Goal: Task Accomplishment & Management: Use online tool/utility

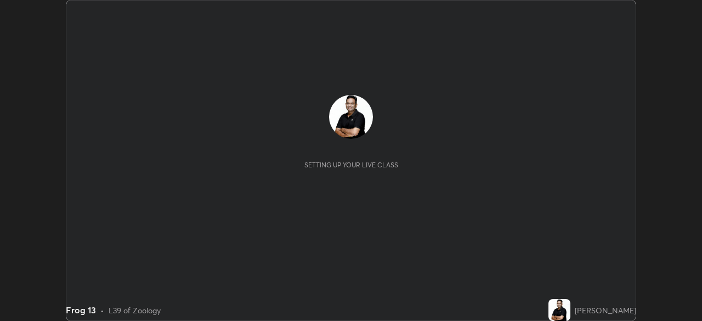
scroll to position [321, 701]
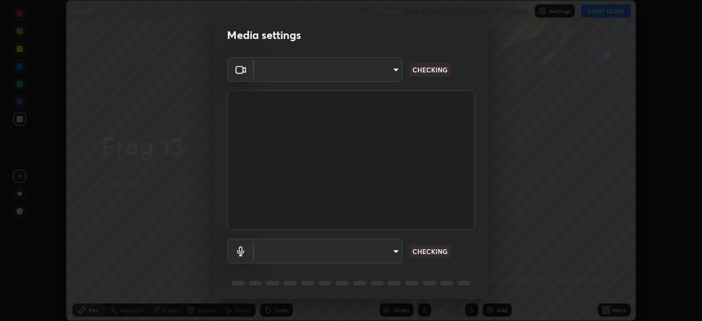
type input "ddeb460be698feac5301e169f53eca599c89e620ae617368e30cc776484c20c4"
click at [395, 246] on body "Erase all Frog 13 Recording WAS SCHEDULED TO START AT 9:25 AM Settings START CL…" at bounding box center [351, 160] width 702 height 321
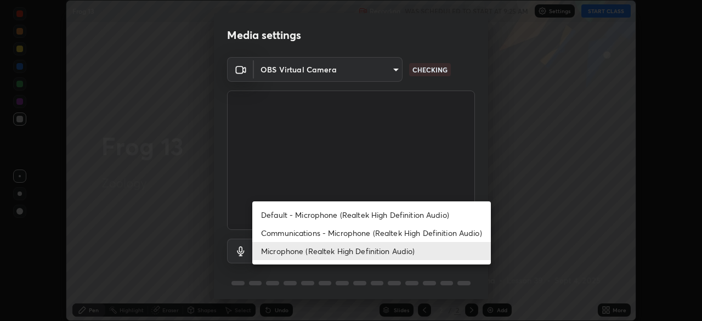
click at [388, 231] on li "Communications - Microphone (Realtek High Definition Audio)" at bounding box center [371, 233] width 239 height 18
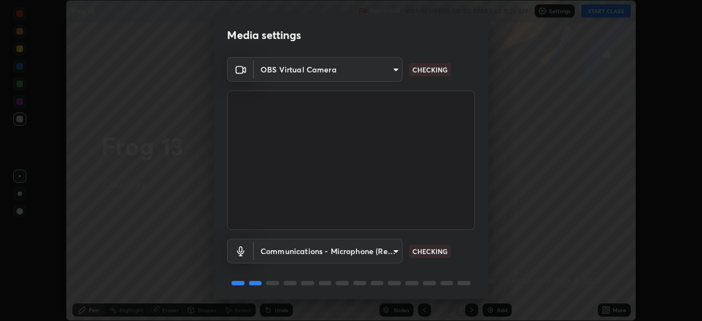
click at [379, 252] on body "Erase all Frog 13 Recording WAS SCHEDULED TO START AT 9:25 AM Settings START CL…" at bounding box center [351, 160] width 702 height 321
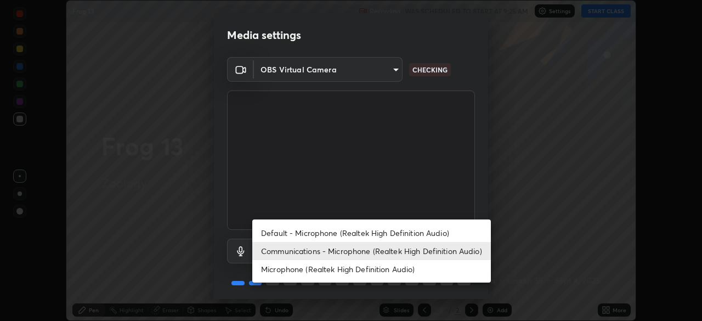
click at [353, 234] on li "Default - Microphone (Realtek High Definition Audio)" at bounding box center [371, 233] width 239 height 18
type input "default"
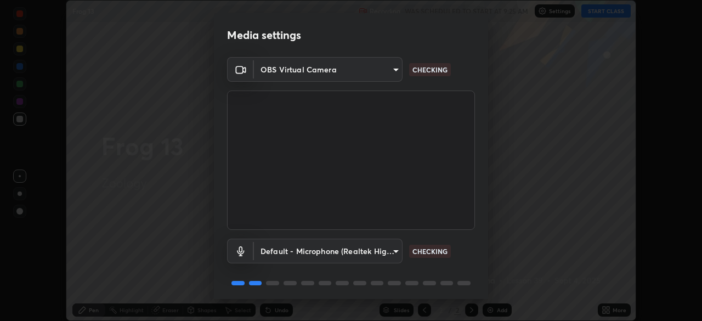
scroll to position [39, 0]
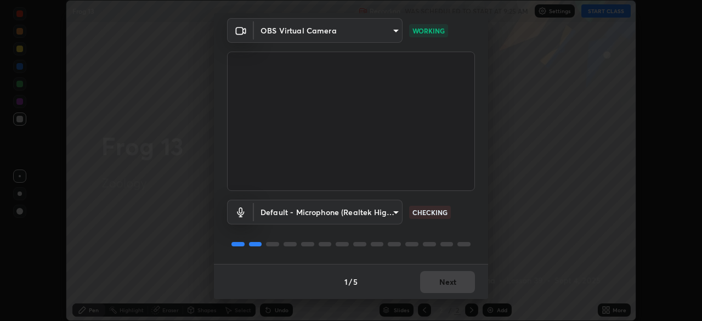
click at [392, 31] on body "Erase all Frog 13 Recording WAS SCHEDULED TO START AT 9:25 AM Settings START CL…" at bounding box center [351, 160] width 702 height 321
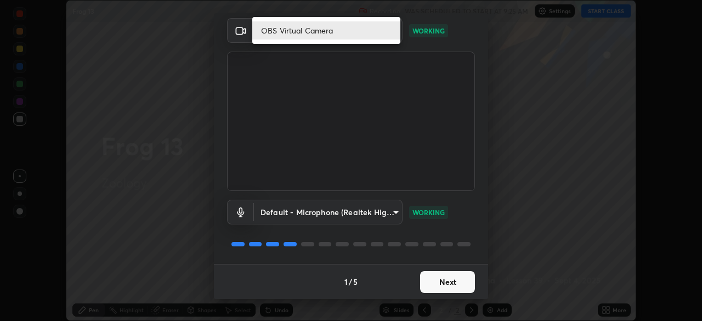
click at [486, 132] on div at bounding box center [351, 160] width 702 height 321
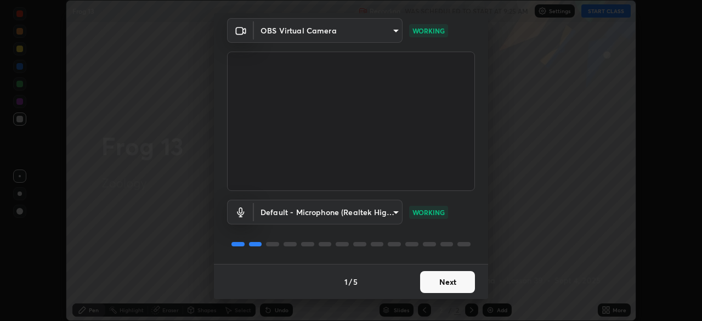
click at [456, 277] on button "Next" at bounding box center [447, 282] width 55 height 22
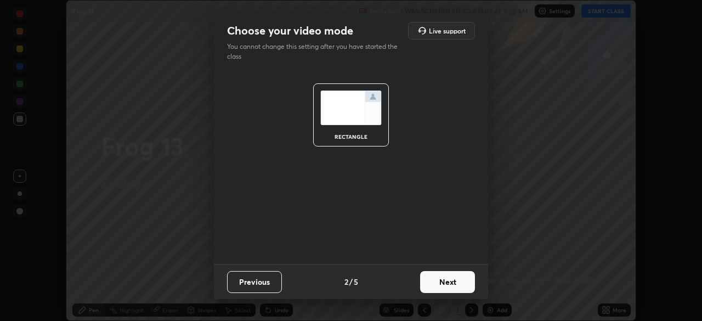
scroll to position [0, 0]
click at [462, 282] on button "Next" at bounding box center [447, 282] width 55 height 22
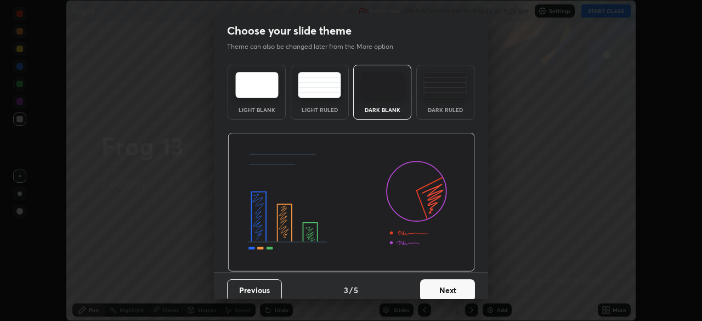
click at [464, 282] on button "Next" at bounding box center [447, 290] width 55 height 22
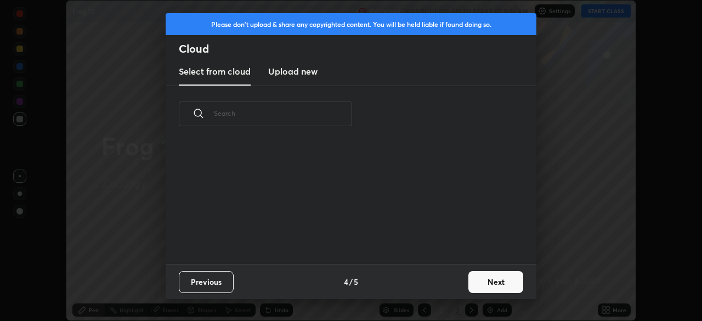
click at [488, 281] on button "Next" at bounding box center [495, 282] width 55 height 22
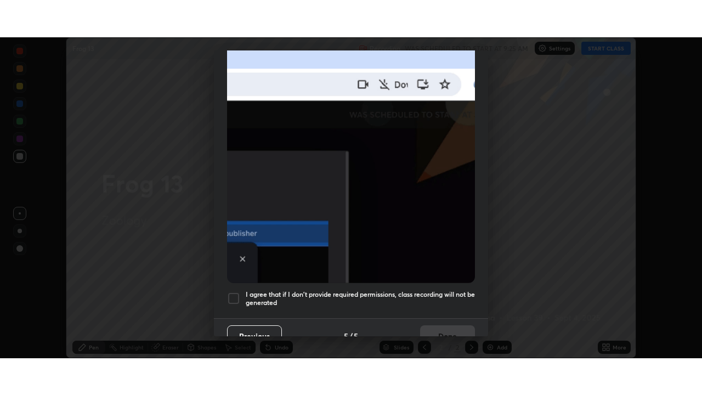
scroll to position [263, 0]
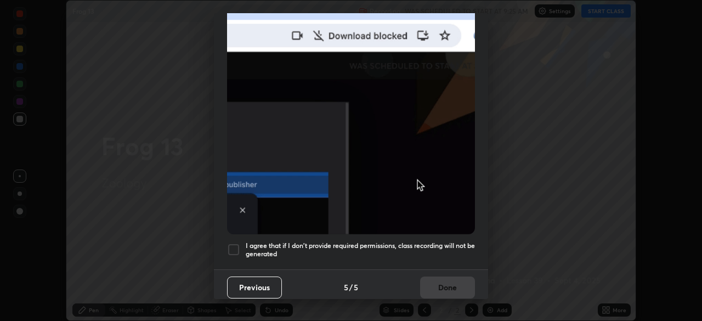
click at [234, 243] on div at bounding box center [233, 249] width 13 height 13
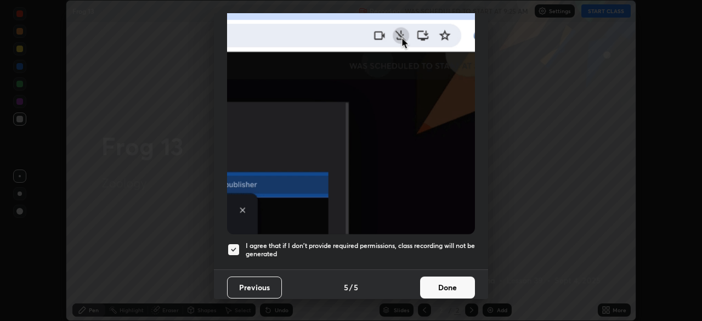
click at [446, 282] on button "Done" at bounding box center [447, 287] width 55 height 22
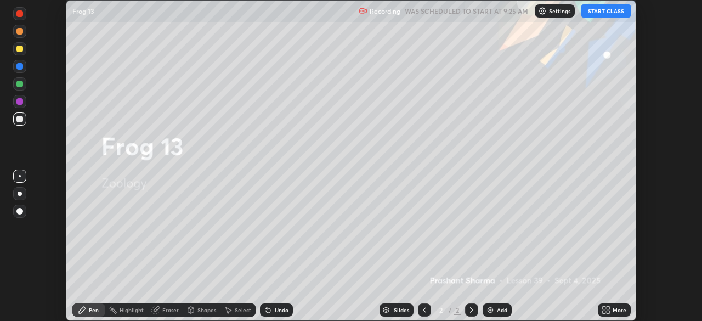
click at [609, 309] on icon at bounding box center [608, 308] width 3 height 3
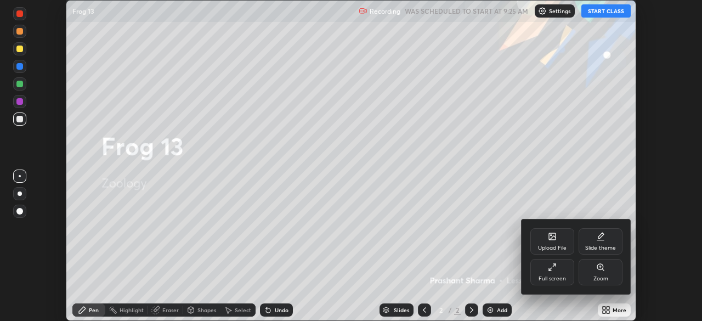
click at [603, 242] on div "Slide theme" at bounding box center [601, 241] width 44 height 26
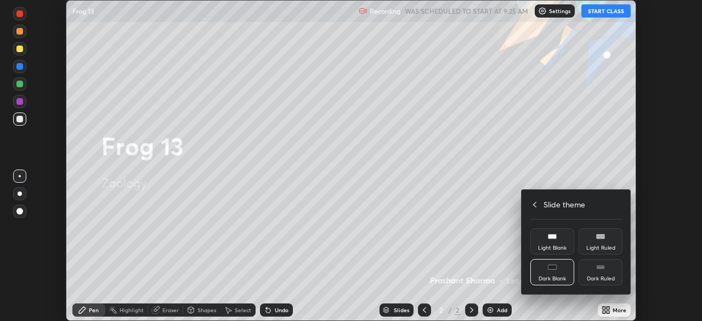
click at [556, 271] on icon at bounding box center [552, 267] width 9 height 9
click at [556, 206] on h4 "Slide theme" at bounding box center [564, 205] width 42 height 12
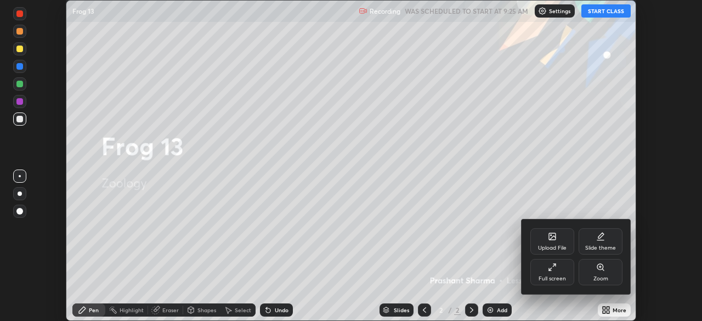
click at [556, 273] on div "Full screen" at bounding box center [552, 272] width 44 height 26
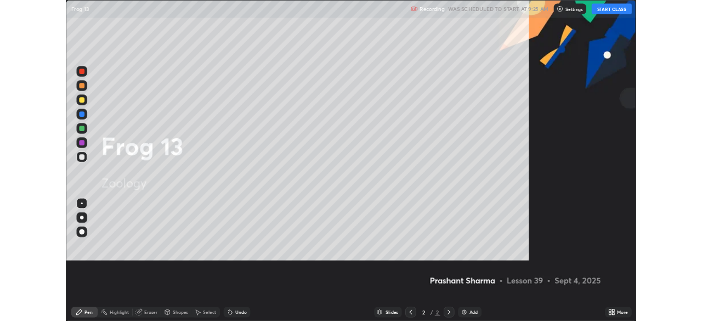
scroll to position [395, 702]
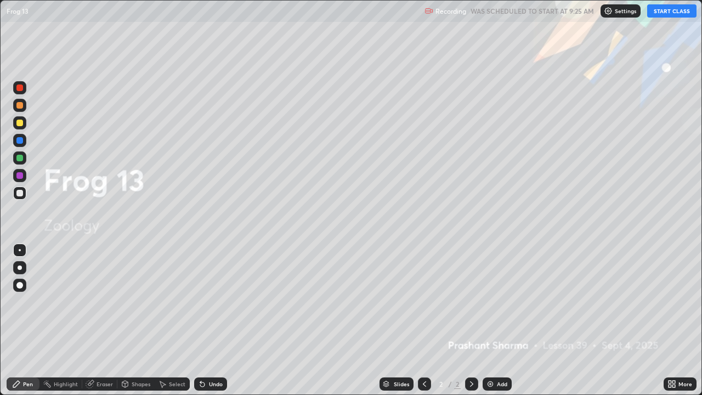
click at [503, 320] on div "Add" at bounding box center [502, 383] width 10 height 5
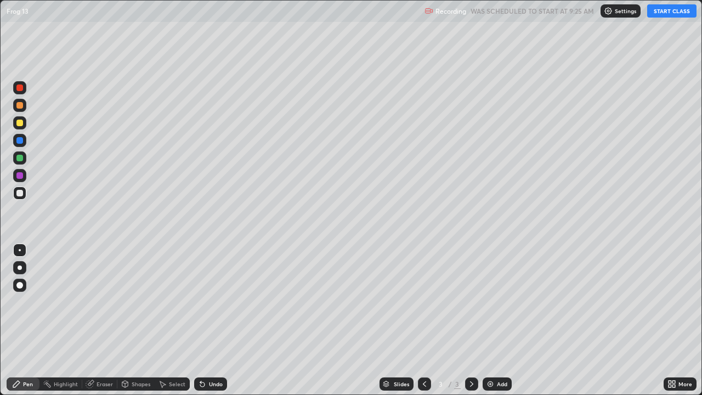
click at [670, 13] on button "START CLASS" at bounding box center [671, 10] width 49 height 13
click at [18, 122] on div at bounding box center [19, 123] width 7 height 7
click at [20, 192] on div at bounding box center [19, 193] width 7 height 7
click at [21, 126] on div at bounding box center [19, 123] width 7 height 7
click at [214, 320] on div "Undo" at bounding box center [210, 383] width 33 height 13
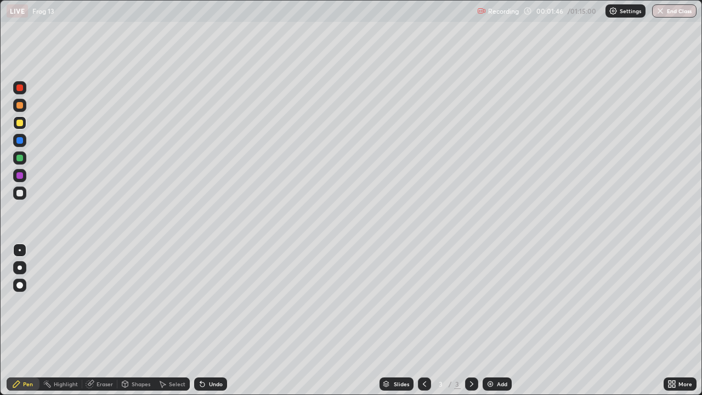
click at [21, 177] on div at bounding box center [19, 175] width 7 height 7
click at [20, 284] on div at bounding box center [19, 285] width 7 height 7
click at [20, 143] on div at bounding box center [19, 140] width 7 height 7
click at [174, 320] on div "Select" at bounding box center [177, 383] width 16 height 5
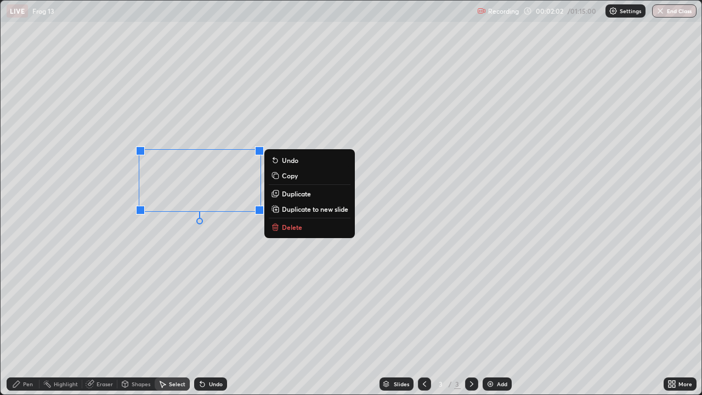
click at [206, 240] on div "0 ° Undo Copy Duplicate Duplicate to new slide Delete" at bounding box center [351, 198] width 701 height 394
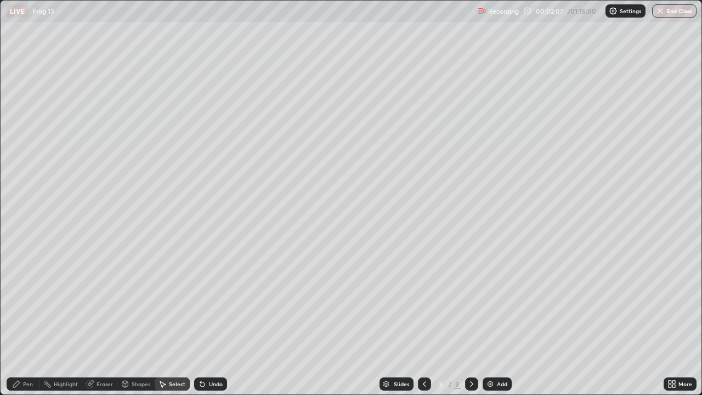
click at [24, 320] on div "Pen" at bounding box center [23, 383] width 33 height 13
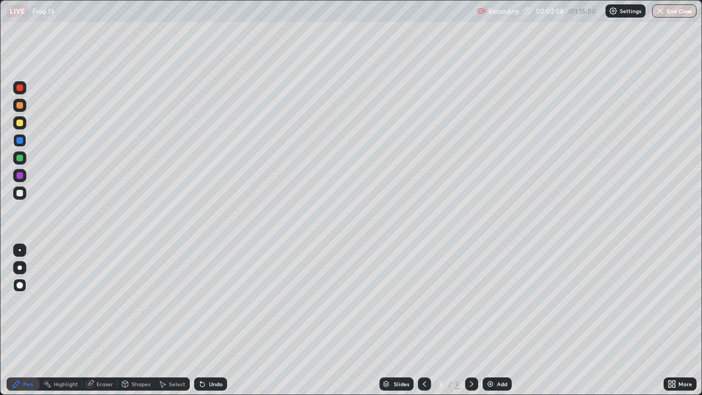
click at [19, 191] on div at bounding box center [19, 193] width 7 height 7
click at [20, 250] on div at bounding box center [20, 250] width 2 height 2
click at [144, 320] on div "Shapes" at bounding box center [141, 383] width 19 height 5
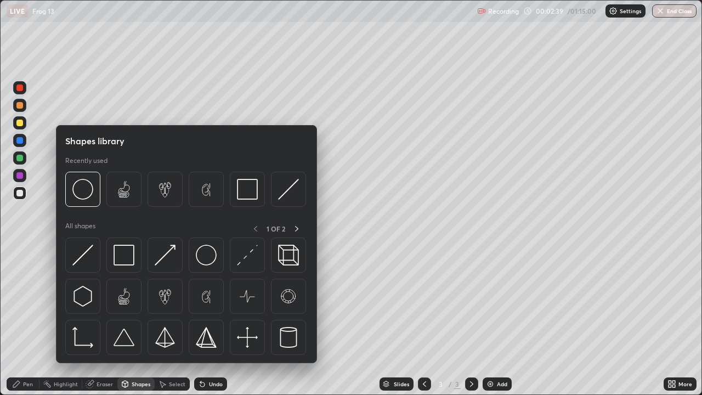
click at [173, 320] on div "Select" at bounding box center [177, 383] width 16 height 5
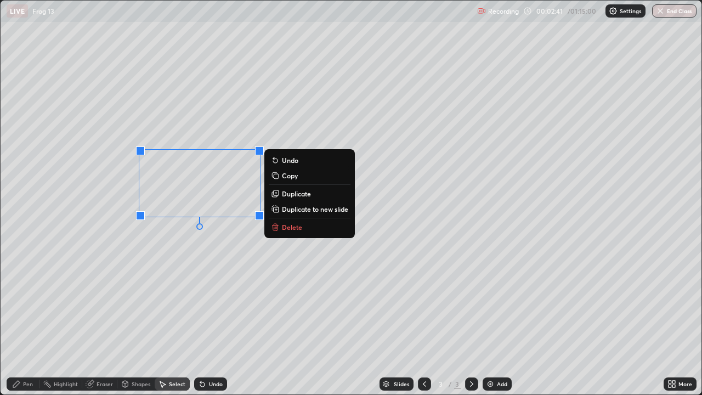
click at [293, 177] on p "Copy" at bounding box center [290, 175] width 16 height 9
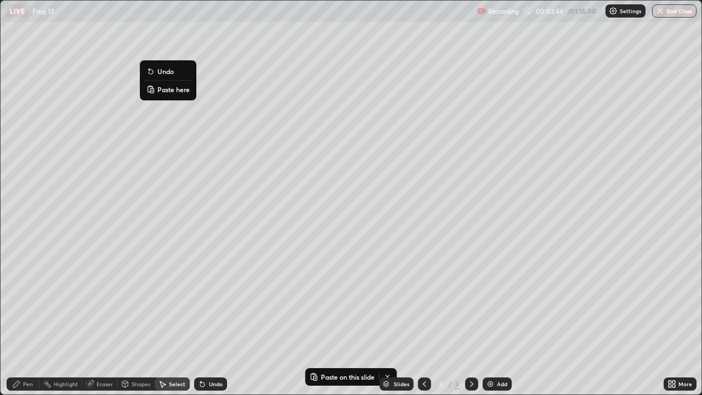
click at [174, 90] on p "Paste here" at bounding box center [173, 89] width 32 height 9
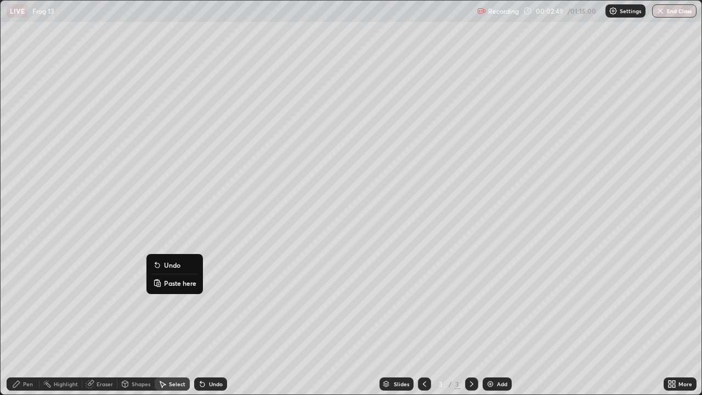
click at [172, 287] on button "Paste here" at bounding box center [175, 282] width 48 height 13
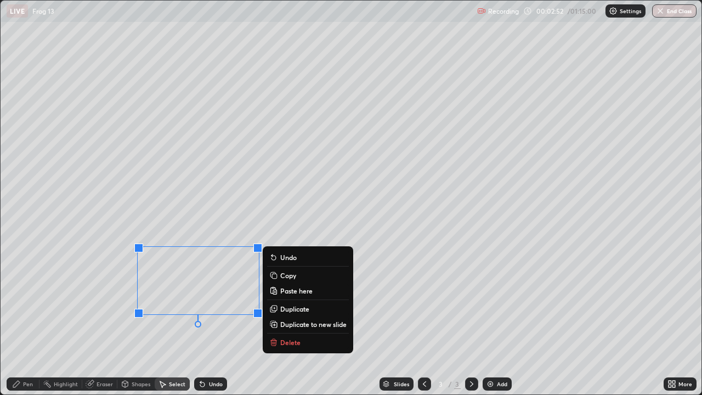
click at [78, 292] on div "0 ° Undo Copy Paste here Duplicate Duplicate to new slide Delete" at bounding box center [351, 198] width 701 height 394
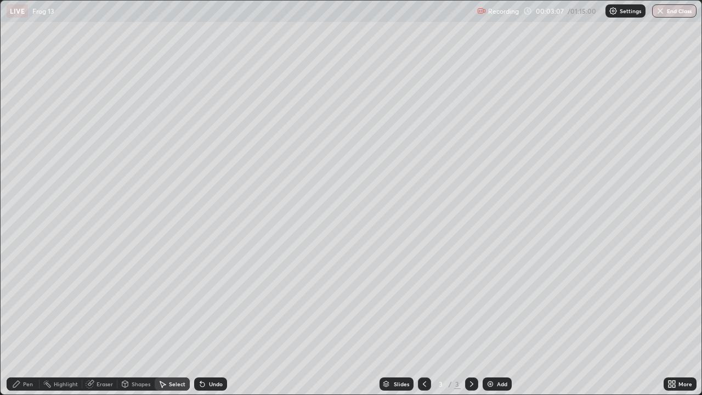
click at [29, 320] on div "Pen" at bounding box center [28, 383] width 10 height 5
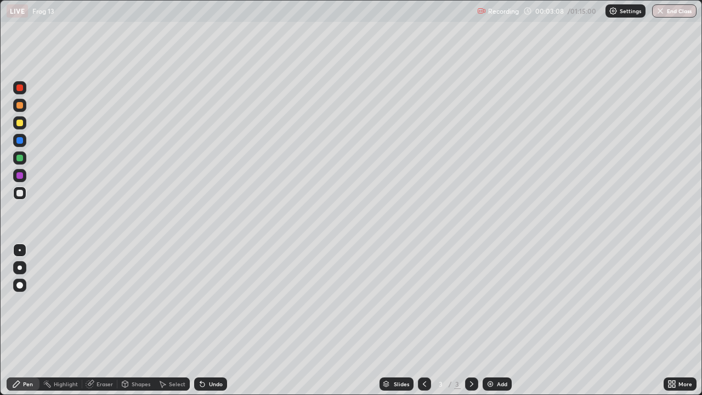
click at [20, 171] on div at bounding box center [19, 175] width 13 height 13
click at [216, 320] on div "Undo" at bounding box center [216, 383] width 14 height 5
click at [211, 320] on div "Undo" at bounding box center [216, 383] width 14 height 5
click at [212, 320] on div "Undo" at bounding box center [216, 383] width 14 height 5
click at [213, 320] on div "Undo" at bounding box center [216, 383] width 14 height 5
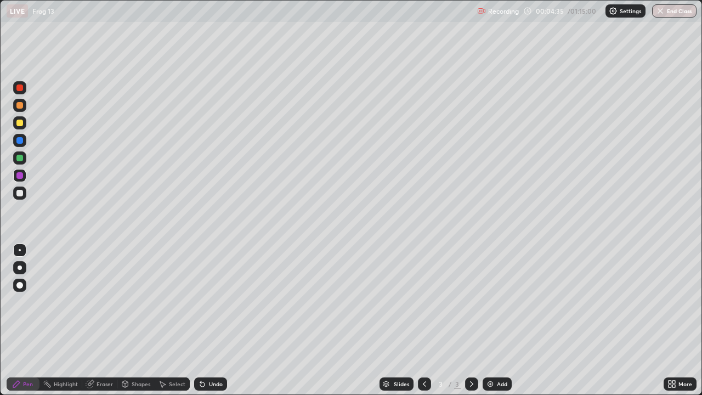
click at [214, 320] on div "Undo" at bounding box center [210, 383] width 33 height 13
click at [20, 192] on div at bounding box center [19, 193] width 7 height 7
click at [212, 320] on div "Undo" at bounding box center [216, 383] width 14 height 5
click at [212, 320] on div "Undo" at bounding box center [210, 383] width 33 height 13
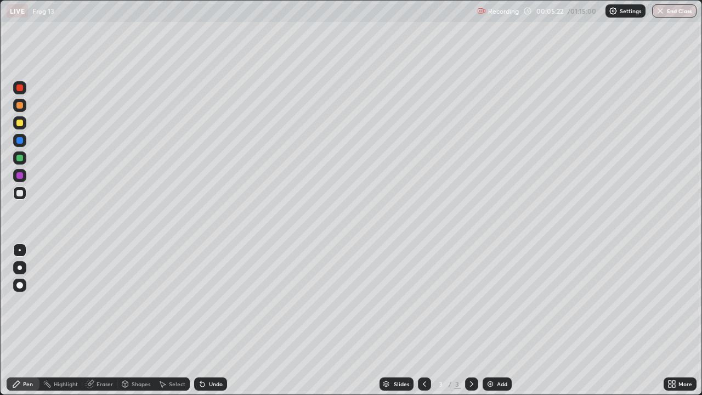
click at [212, 320] on div "Undo" at bounding box center [210, 383] width 33 height 13
click at [175, 320] on div "Select" at bounding box center [177, 383] width 16 height 5
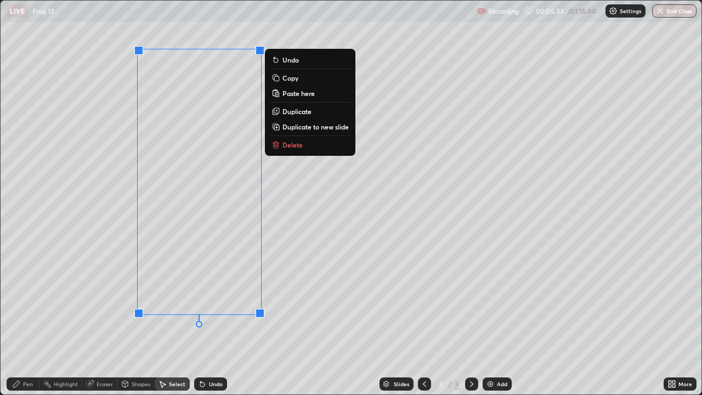
click at [292, 80] on p "Copy" at bounding box center [290, 77] width 16 height 9
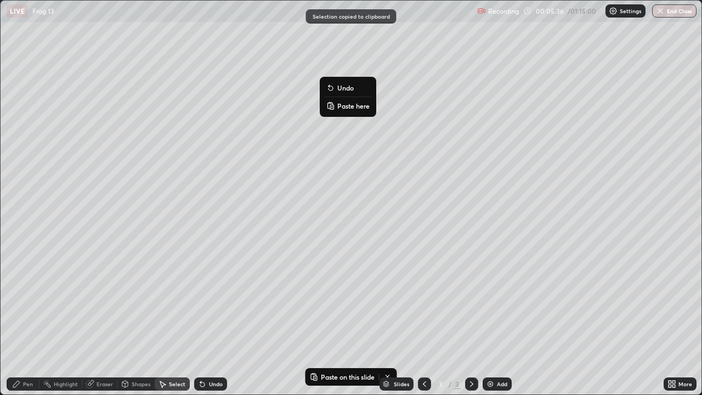
click at [355, 106] on p "Paste here" at bounding box center [353, 105] width 32 height 9
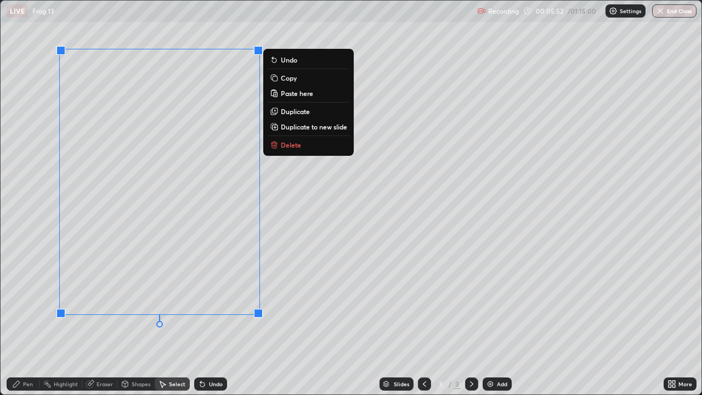
click at [294, 253] on div "0 ° Undo Copy Paste here Duplicate Duplicate to new slide Delete" at bounding box center [351, 198] width 701 height 394
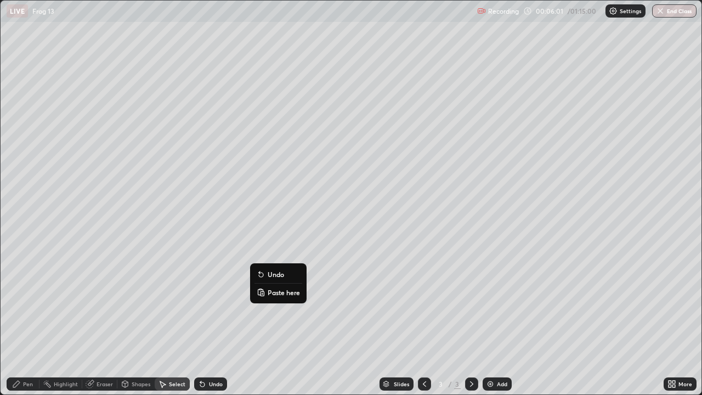
click at [106, 259] on div "0 ° Undo Copy Paste here Duplicate Duplicate to new slide Delete" at bounding box center [351, 198] width 701 height 394
click at [97, 320] on div "Eraser" at bounding box center [105, 383] width 16 height 5
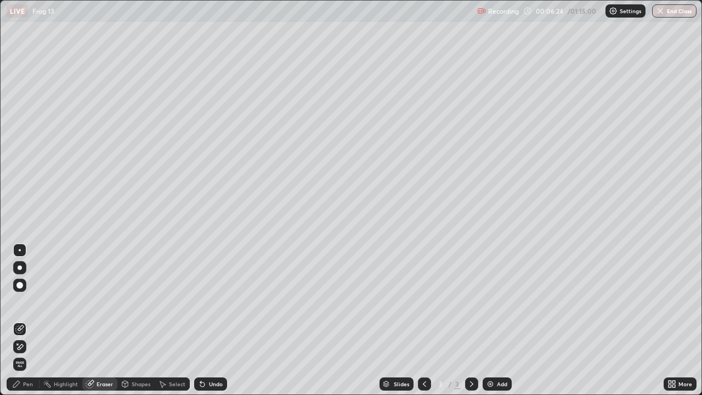
click at [28, 320] on div "Pen" at bounding box center [28, 383] width 10 height 5
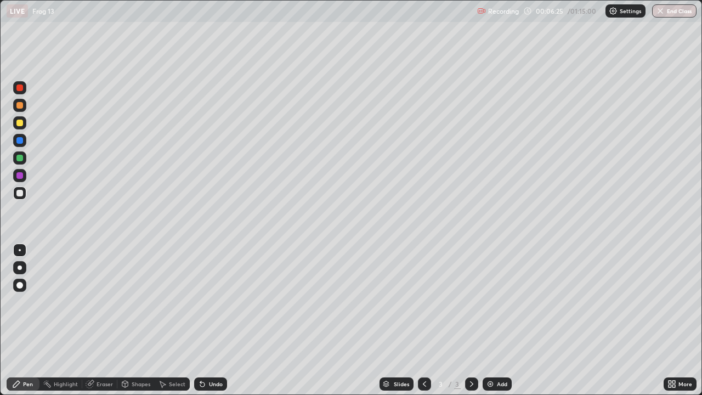
click at [20, 122] on div at bounding box center [19, 123] width 7 height 7
click at [19, 191] on div at bounding box center [19, 193] width 7 height 7
click at [18, 121] on div at bounding box center [19, 123] width 7 height 7
click at [20, 124] on div at bounding box center [19, 123] width 7 height 7
click at [21, 195] on div at bounding box center [19, 193] width 7 height 7
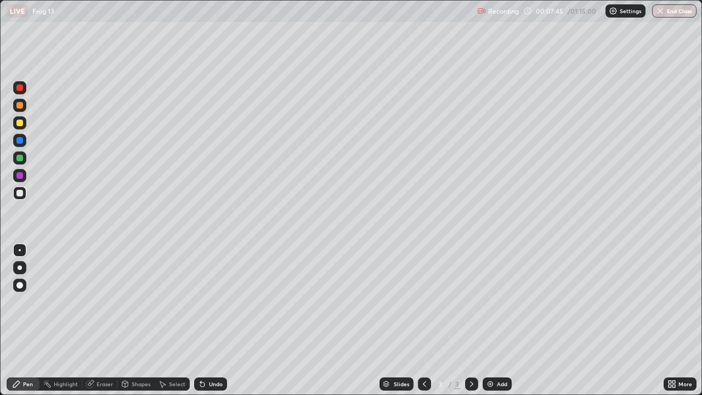
click at [104, 320] on div "Eraser" at bounding box center [105, 383] width 16 height 5
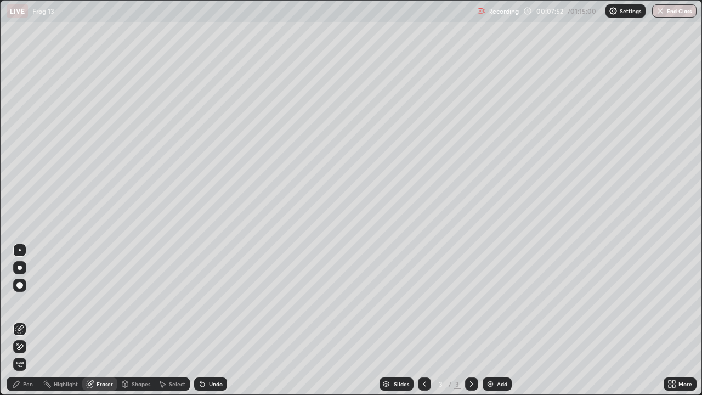
click at [27, 320] on div "Pen" at bounding box center [28, 383] width 10 height 5
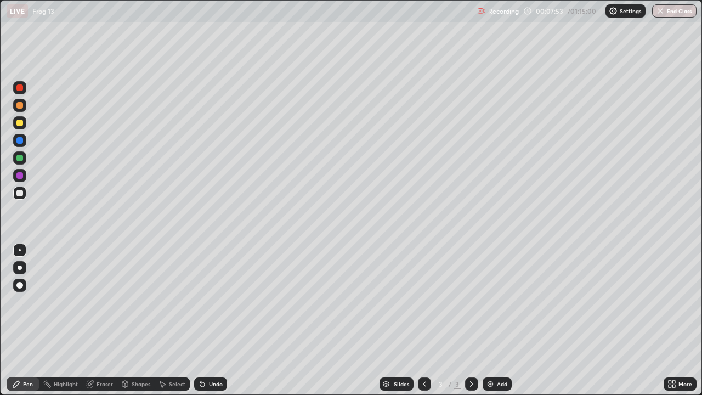
click at [20, 125] on div at bounding box center [19, 123] width 7 height 7
click at [20, 193] on div at bounding box center [19, 193] width 7 height 7
click at [22, 124] on div at bounding box center [19, 123] width 7 height 7
click at [20, 195] on div at bounding box center [19, 193] width 7 height 7
click at [20, 105] on div at bounding box center [19, 105] width 7 height 7
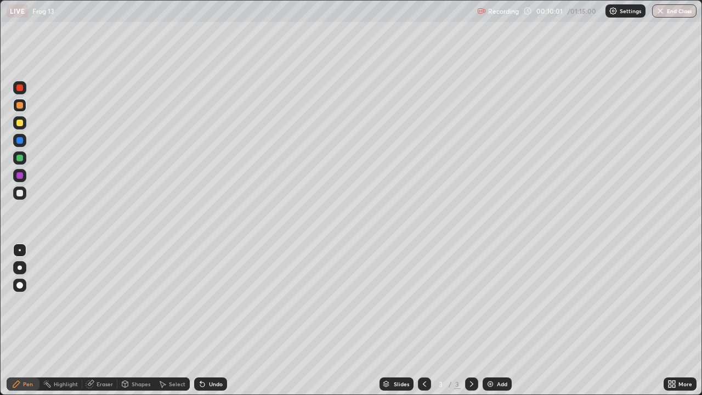
click at [20, 190] on div at bounding box center [19, 193] width 7 height 7
click at [20, 281] on div at bounding box center [19, 285] width 13 height 13
click at [213, 320] on div "Undo" at bounding box center [210, 383] width 33 height 13
click at [20, 250] on div at bounding box center [20, 250] width 2 height 2
click at [105, 320] on div "Eraser" at bounding box center [105, 383] width 16 height 5
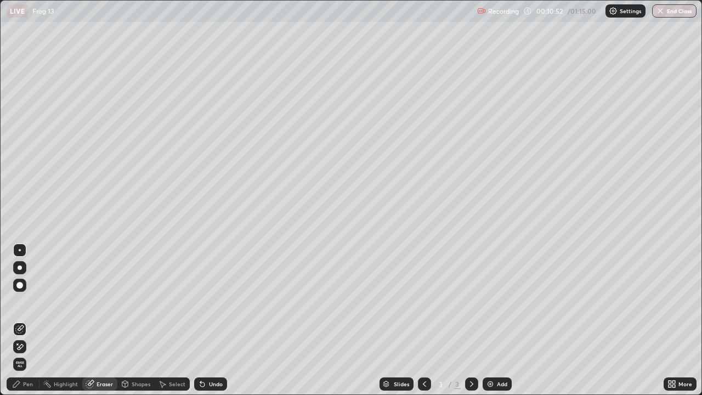
click at [30, 320] on div "Pen" at bounding box center [28, 383] width 10 height 5
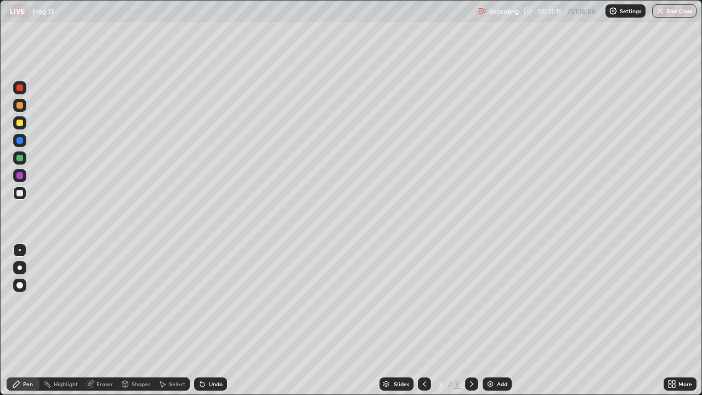
click at [21, 106] on div at bounding box center [19, 105] width 7 height 7
click at [103, 320] on div "Eraser" at bounding box center [105, 383] width 16 height 5
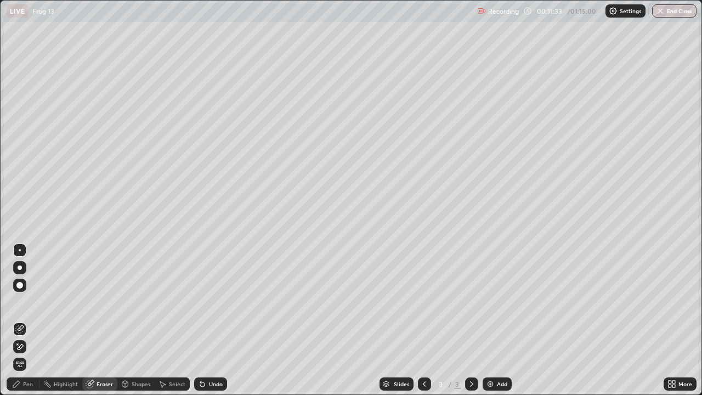
click at [27, 320] on div "Pen" at bounding box center [28, 383] width 10 height 5
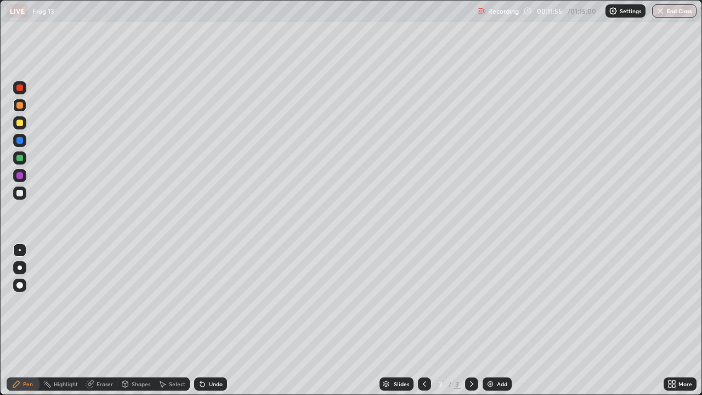
click at [499, 320] on div "Add" at bounding box center [502, 383] width 10 height 5
click at [22, 197] on div at bounding box center [19, 192] width 13 height 13
click at [211, 320] on div "Undo" at bounding box center [210, 383] width 33 height 13
click at [104, 320] on div "Eraser" at bounding box center [105, 383] width 16 height 5
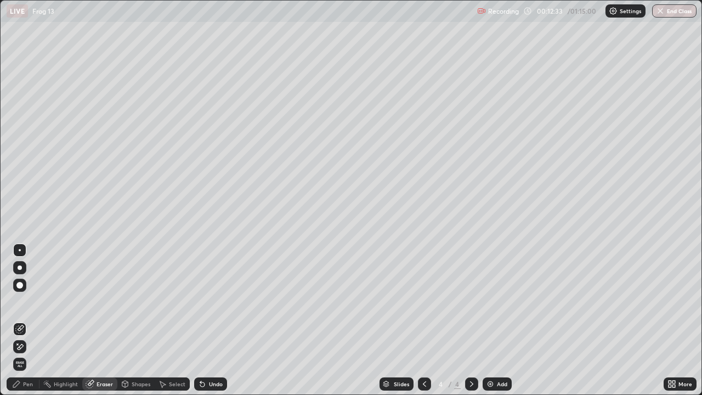
click at [33, 320] on div "Pen" at bounding box center [23, 383] width 33 height 13
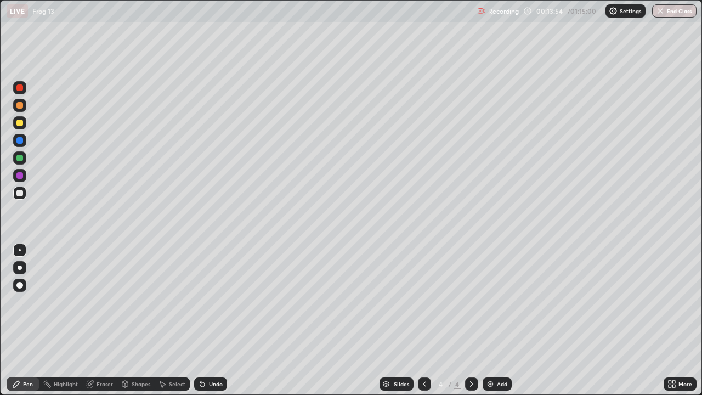
click at [107, 320] on div "Eraser" at bounding box center [105, 383] width 16 height 5
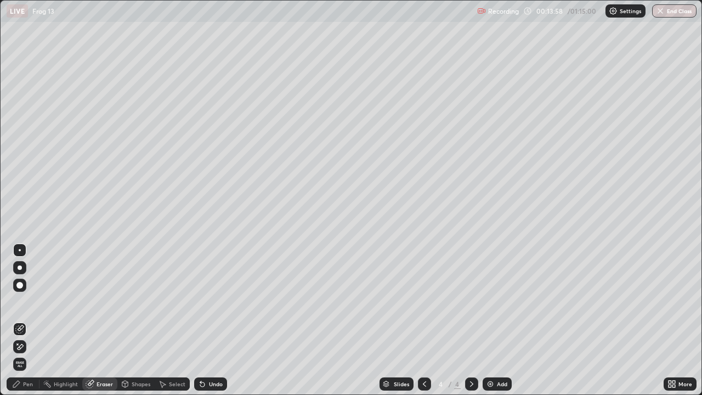
click at [26, 320] on div "Pen" at bounding box center [28, 383] width 10 height 5
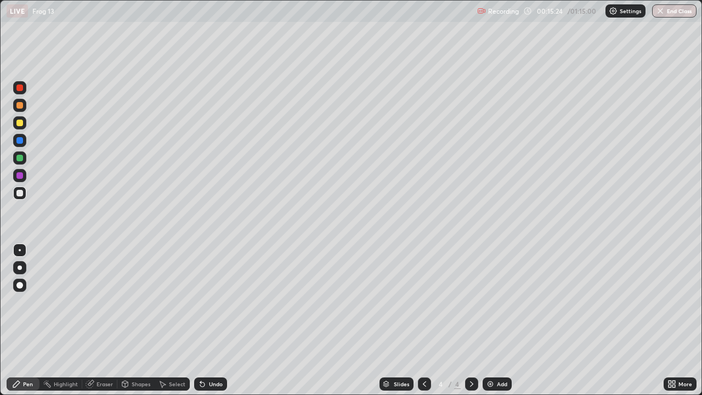
click at [212, 320] on div "Undo" at bounding box center [216, 383] width 14 height 5
click at [216, 320] on div "Undo" at bounding box center [210, 383] width 33 height 13
click at [224, 320] on div "Undo" at bounding box center [210, 383] width 33 height 13
click at [673, 320] on icon at bounding box center [673, 382] width 3 height 3
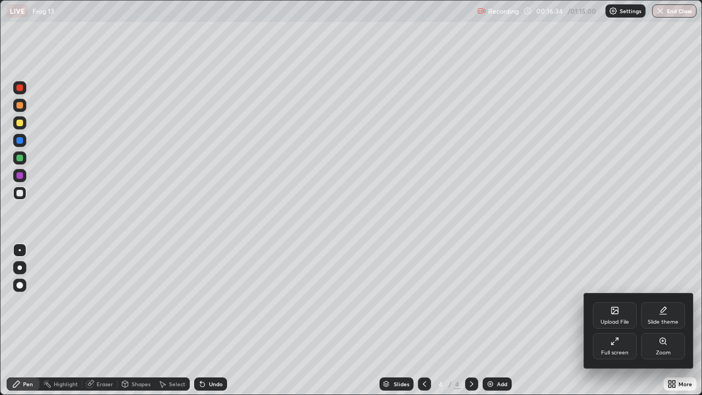
click at [623, 320] on div "Full screen" at bounding box center [615, 346] width 44 height 26
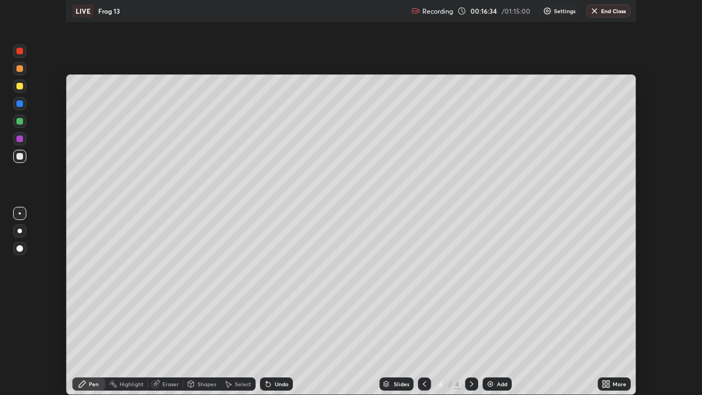
scroll to position [54520, 54139]
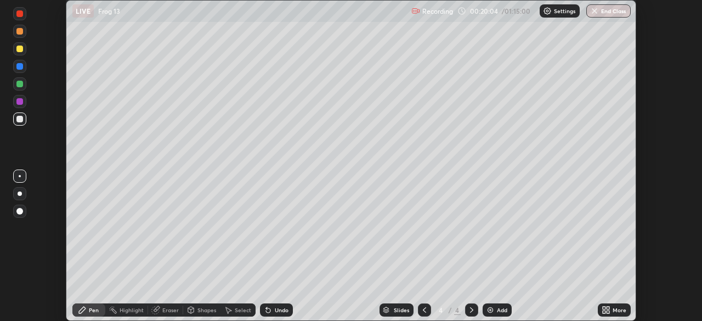
click at [240, 308] on div "Select" at bounding box center [243, 309] width 16 height 5
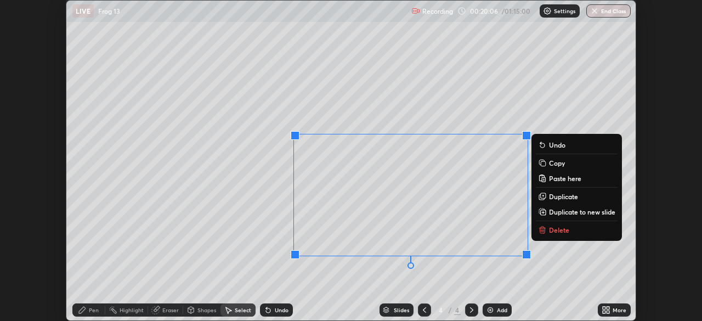
click at [557, 227] on p "Delete" at bounding box center [559, 229] width 20 height 9
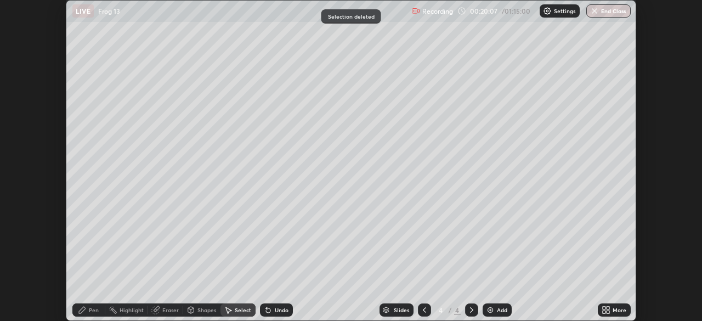
click at [89, 311] on div "Pen" at bounding box center [94, 309] width 10 height 5
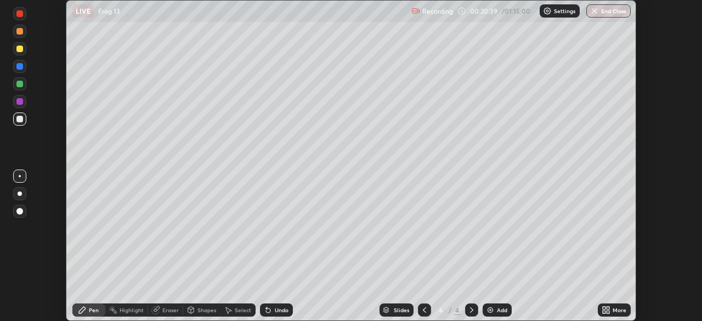
click at [279, 308] on div "Undo" at bounding box center [282, 309] width 14 height 5
click at [275, 311] on div "Undo" at bounding box center [282, 309] width 14 height 5
click at [497, 307] on div "Add" at bounding box center [502, 309] width 10 height 5
click at [21, 117] on div at bounding box center [19, 119] width 7 height 7
click at [495, 305] on div "Add" at bounding box center [497, 309] width 29 height 13
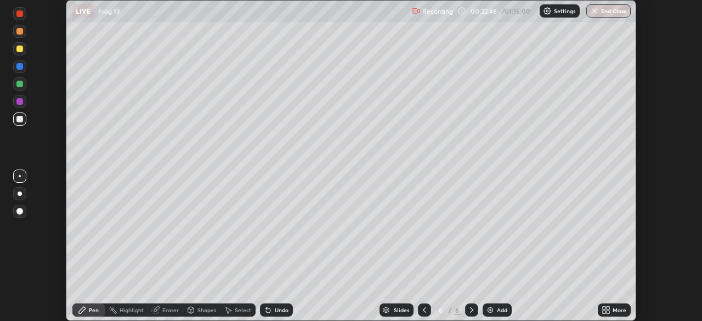
click at [86, 309] on icon at bounding box center [82, 309] width 9 height 9
click at [19, 175] on div at bounding box center [20, 176] width 2 height 2
click at [20, 50] on div at bounding box center [19, 49] width 7 height 7
click at [21, 69] on div at bounding box center [19, 66] width 7 height 7
click at [18, 211] on div at bounding box center [19, 211] width 7 height 7
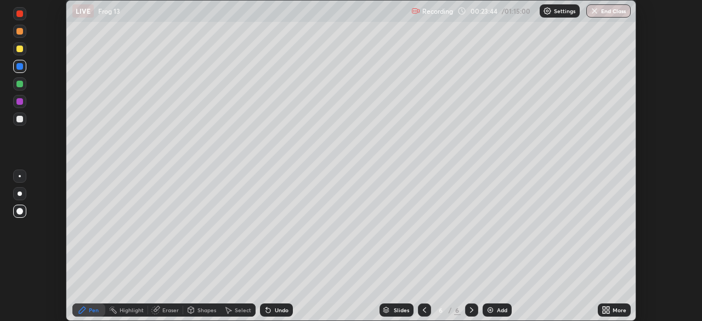
click at [423, 310] on icon at bounding box center [424, 309] width 9 height 9
click at [422, 311] on icon at bounding box center [424, 309] width 9 height 9
click at [423, 309] on icon at bounding box center [424, 309] width 3 height 5
click at [281, 308] on div "Undo" at bounding box center [282, 309] width 14 height 5
click at [280, 309] on div "Undo" at bounding box center [282, 309] width 14 height 5
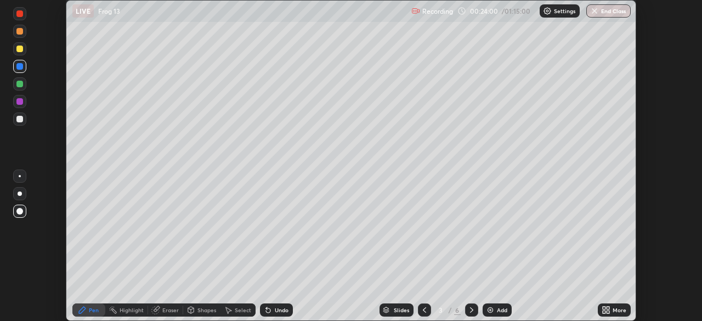
click at [283, 309] on div "Undo" at bounding box center [282, 309] width 14 height 5
click at [469, 309] on icon at bounding box center [471, 309] width 9 height 9
click at [469, 308] on icon at bounding box center [471, 309] width 9 height 9
click at [20, 176] on div at bounding box center [20, 176] width 2 height 2
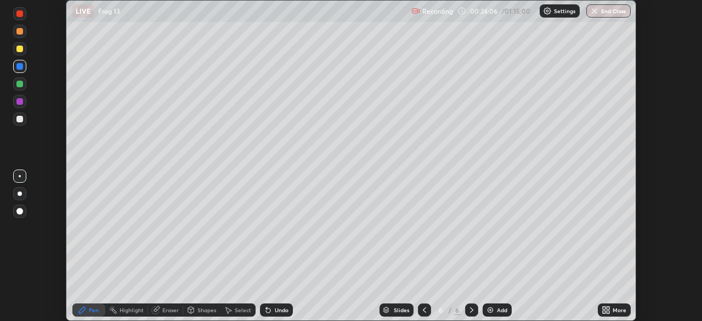
click at [20, 32] on div at bounding box center [19, 31] width 7 height 7
click at [22, 169] on div at bounding box center [19, 175] width 13 height 13
click at [165, 309] on div "Eraser" at bounding box center [170, 309] width 16 height 5
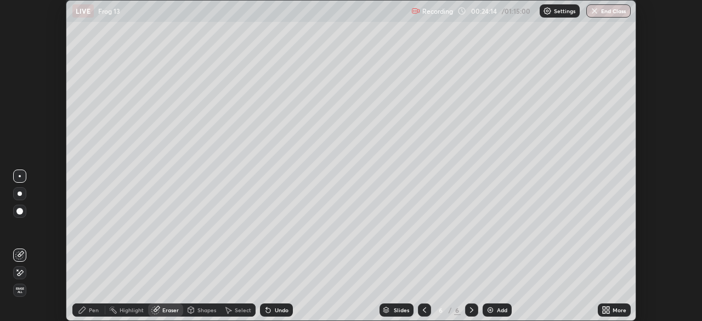
click at [83, 308] on icon at bounding box center [82, 310] width 7 height 7
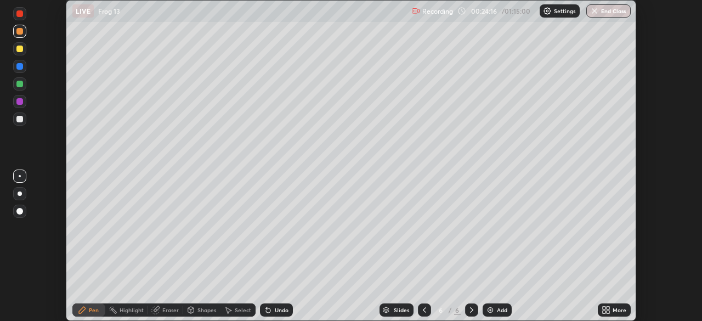
click at [20, 54] on div at bounding box center [19, 48] width 13 height 13
click at [171, 309] on div "Eraser" at bounding box center [170, 309] width 16 height 5
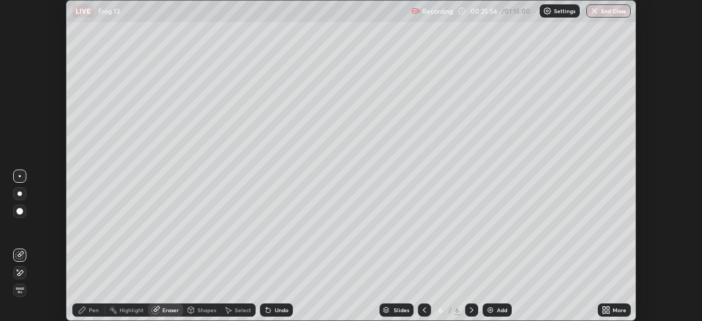
click at [91, 305] on div "Pen" at bounding box center [88, 309] width 33 height 13
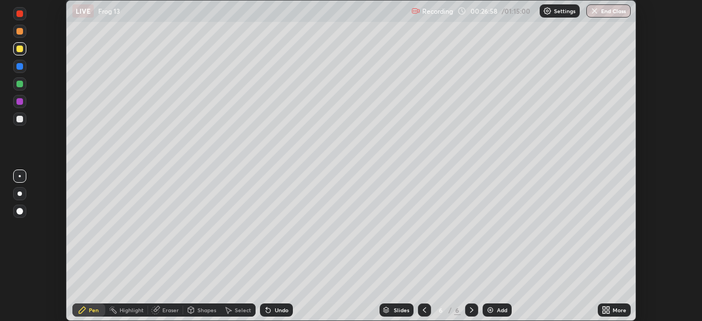
click at [279, 305] on div "Undo" at bounding box center [276, 309] width 33 height 13
click at [277, 307] on div "Undo" at bounding box center [282, 309] width 14 height 5
click at [276, 305] on div "Undo" at bounding box center [276, 309] width 33 height 13
click at [22, 34] on div at bounding box center [19, 31] width 7 height 7
click at [423, 310] on icon at bounding box center [424, 309] width 9 height 9
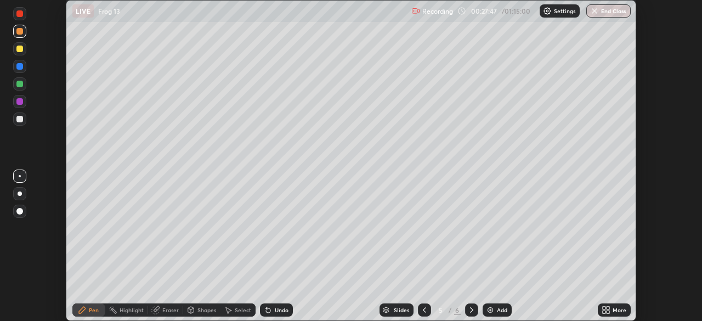
click at [423, 310] on icon at bounding box center [424, 309] width 9 height 9
click at [607, 308] on icon at bounding box center [608, 308] width 3 height 3
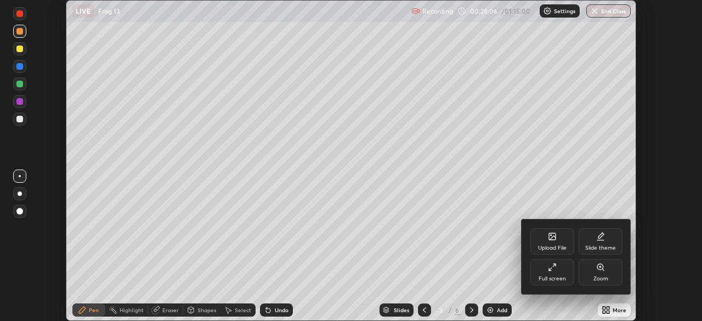
click at [560, 270] on div "Full screen" at bounding box center [552, 272] width 44 height 26
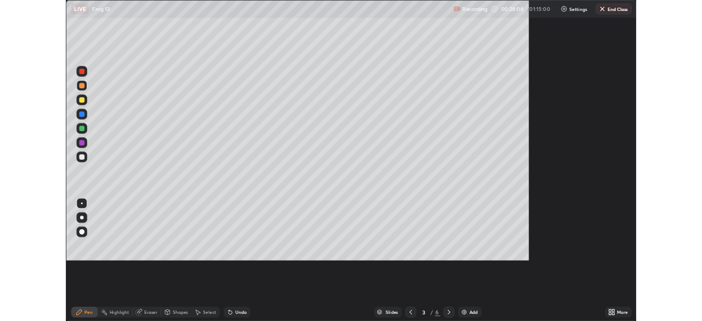
scroll to position [395, 702]
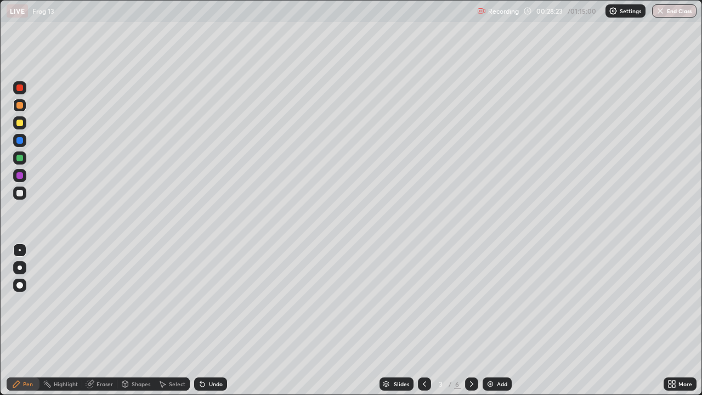
click at [471, 320] on icon at bounding box center [471, 383] width 9 height 9
click at [428, 320] on div at bounding box center [424, 383] width 13 height 13
click at [470, 320] on div at bounding box center [471, 383] width 13 height 13
click at [472, 320] on icon at bounding box center [471, 383] width 9 height 9
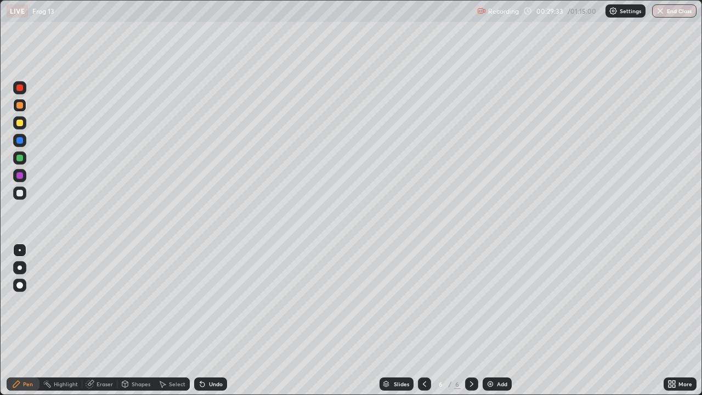
click at [418, 320] on div at bounding box center [424, 383] width 13 height 13
click at [420, 320] on div at bounding box center [424, 383] width 13 height 13
click at [424, 320] on icon at bounding box center [424, 383] width 9 height 9
click at [471, 320] on icon at bounding box center [471, 383] width 9 height 9
click at [423, 320] on icon at bounding box center [424, 383] width 9 height 9
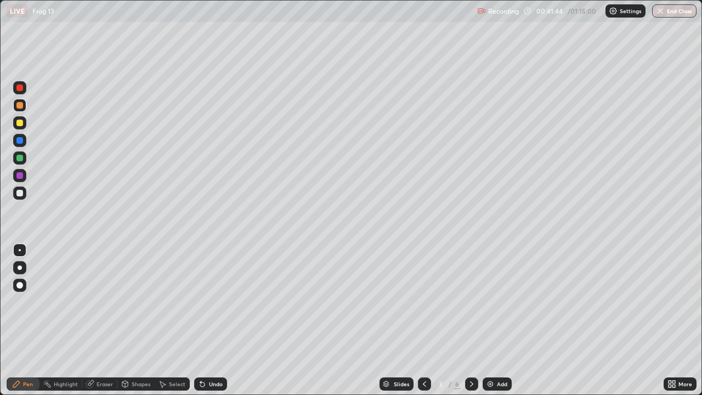
click at [471, 320] on icon at bounding box center [471, 383] width 9 height 9
click at [471, 320] on icon at bounding box center [471, 383] width 3 height 5
click at [471, 320] on icon at bounding box center [471, 383] width 9 height 9
click at [421, 320] on icon at bounding box center [424, 383] width 9 height 9
click at [470, 320] on icon at bounding box center [471, 383] width 9 height 9
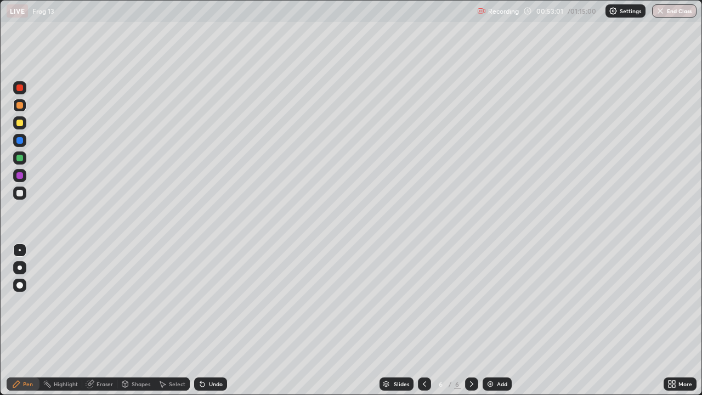
click at [673, 320] on icon at bounding box center [673, 382] width 3 height 3
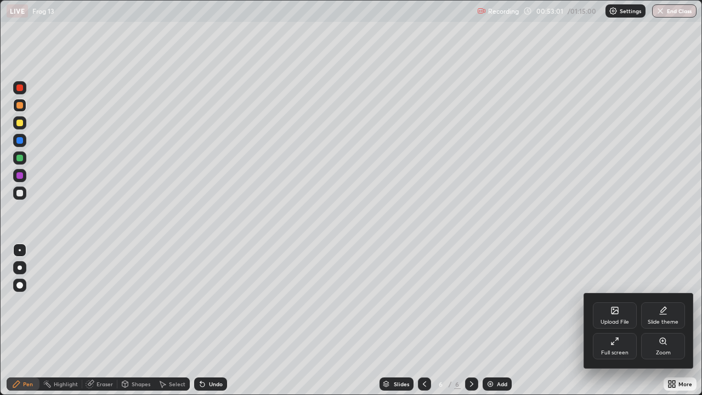
click at [619, 320] on icon at bounding box center [614, 341] width 9 height 9
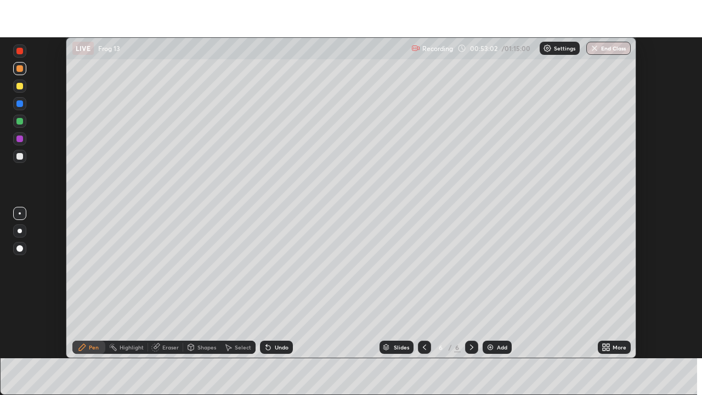
scroll to position [54520, 54139]
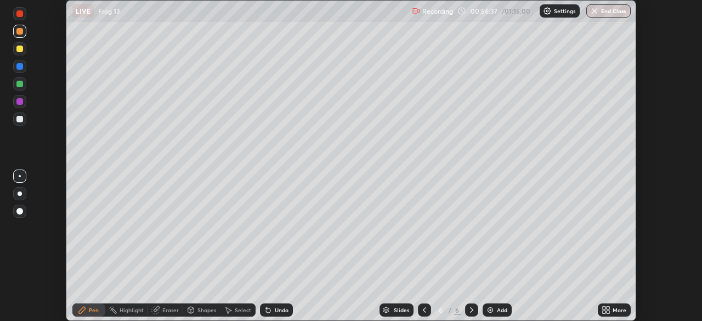
click at [497, 308] on div "Add" at bounding box center [502, 309] width 10 height 5
click at [605, 307] on icon at bounding box center [604, 308] width 3 height 3
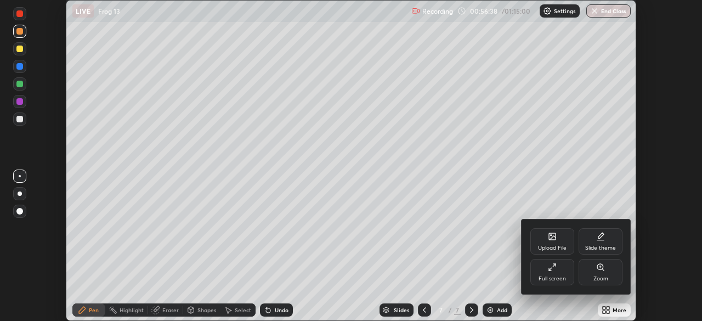
click at [560, 268] on div "Full screen" at bounding box center [552, 272] width 44 height 26
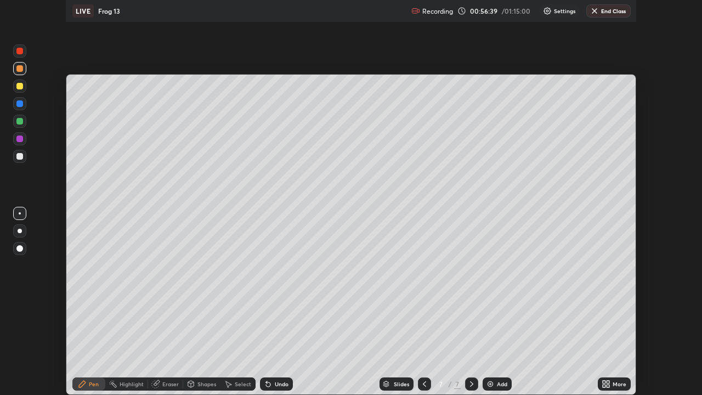
scroll to position [395, 702]
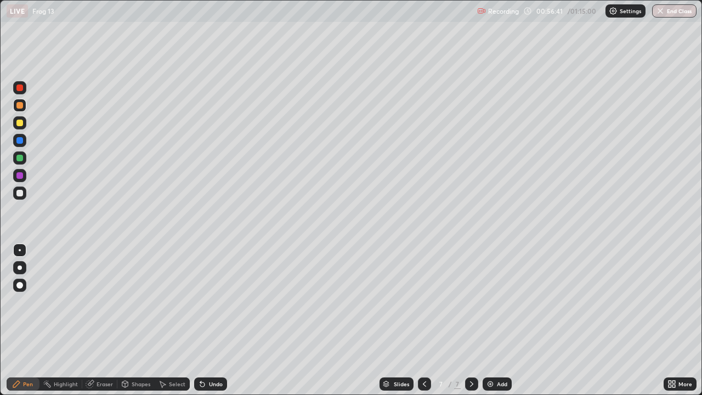
click at [19, 190] on div at bounding box center [19, 193] width 7 height 7
click at [208, 320] on div "Undo" at bounding box center [210, 383] width 33 height 13
click at [209, 320] on div "Undo" at bounding box center [216, 383] width 14 height 5
click at [212, 320] on div "Undo" at bounding box center [216, 383] width 14 height 5
click at [209, 320] on div "Undo" at bounding box center [216, 383] width 14 height 5
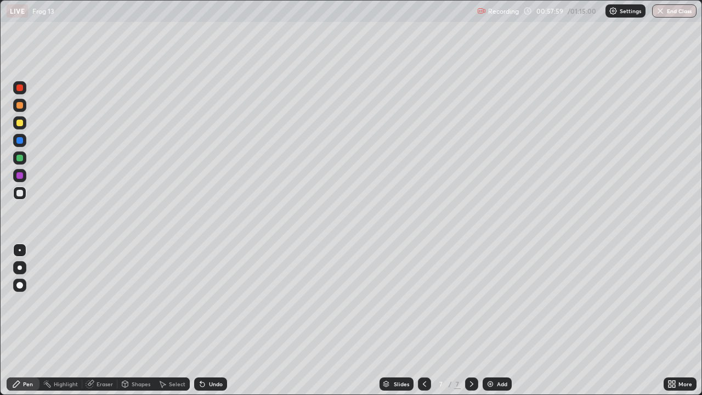
click at [497, 320] on div "Add" at bounding box center [502, 383] width 10 height 5
click at [21, 192] on div at bounding box center [19, 193] width 7 height 7
click at [19, 176] on div at bounding box center [19, 175] width 7 height 7
click at [20, 106] on div at bounding box center [19, 105] width 7 height 7
click at [20, 279] on div at bounding box center [19, 285] width 13 height 13
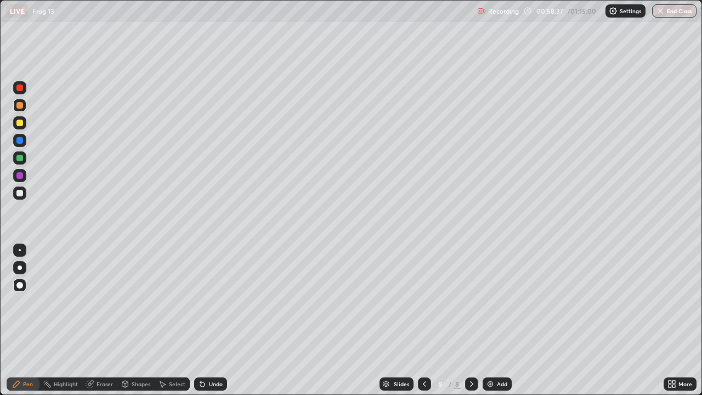
click at [22, 156] on div at bounding box center [19, 158] width 7 height 7
click at [18, 243] on div at bounding box center [19, 249] width 13 height 13
click at [18, 194] on div at bounding box center [19, 193] width 7 height 7
click at [20, 105] on div at bounding box center [19, 105] width 7 height 7
click at [25, 280] on div at bounding box center [19, 285] width 13 height 13
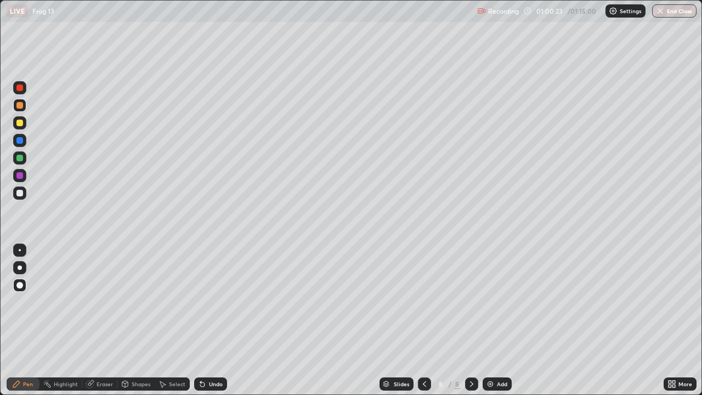
click at [178, 320] on div "Select" at bounding box center [177, 383] width 16 height 5
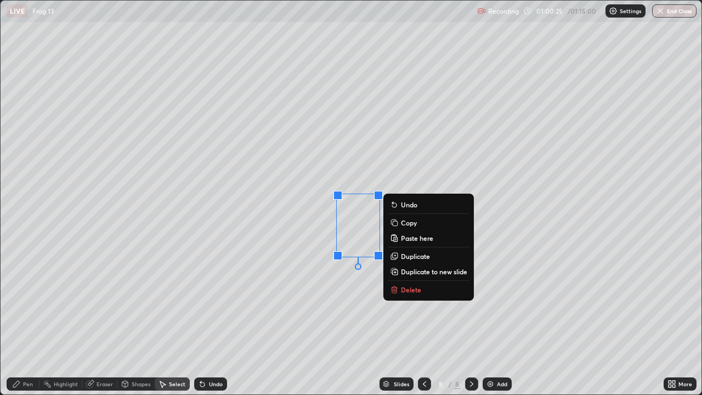
click at [409, 223] on p "Copy" at bounding box center [409, 222] width 16 height 9
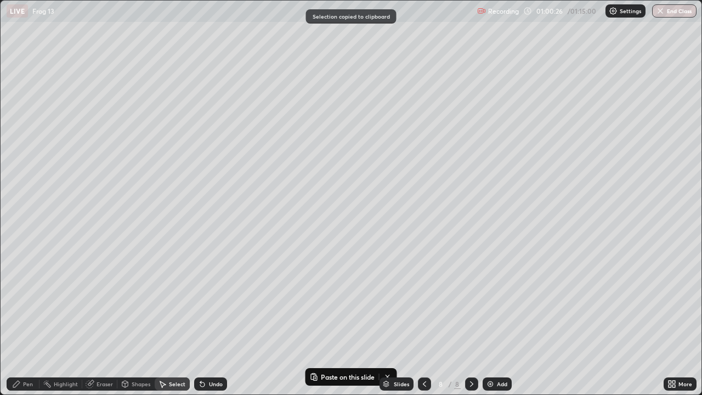
click at [497, 320] on div "Add" at bounding box center [502, 383] width 10 height 5
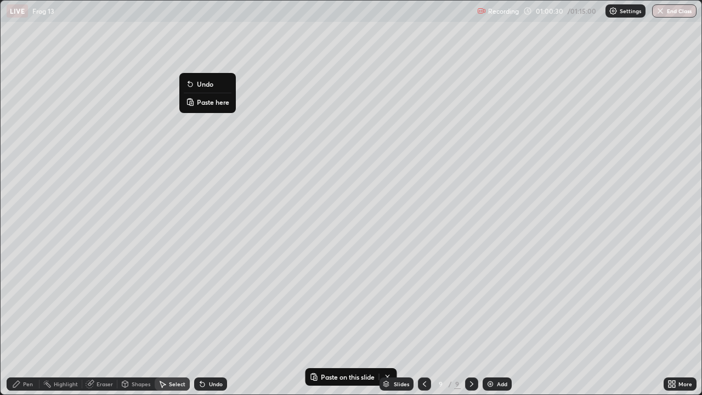
click at [206, 100] on p "Paste here" at bounding box center [213, 102] width 32 height 9
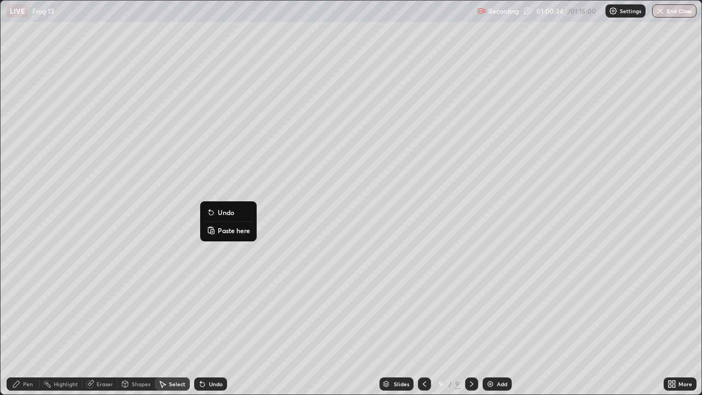
click at [220, 231] on p "Paste here" at bounding box center [234, 230] width 32 height 9
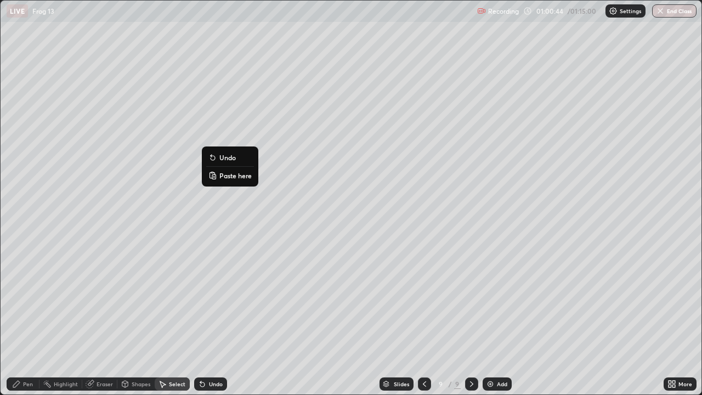
click at [214, 257] on div "0 ° Undo Copy Paste here Duplicate Duplicate to new slide Delete" at bounding box center [351, 198] width 701 height 394
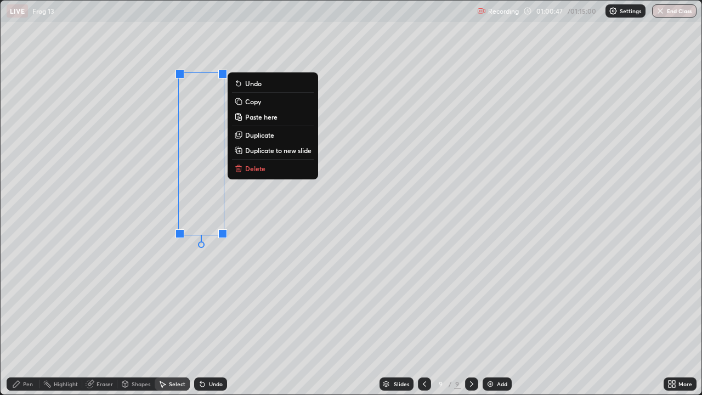
click at [260, 101] on p "Copy" at bounding box center [253, 101] width 16 height 9
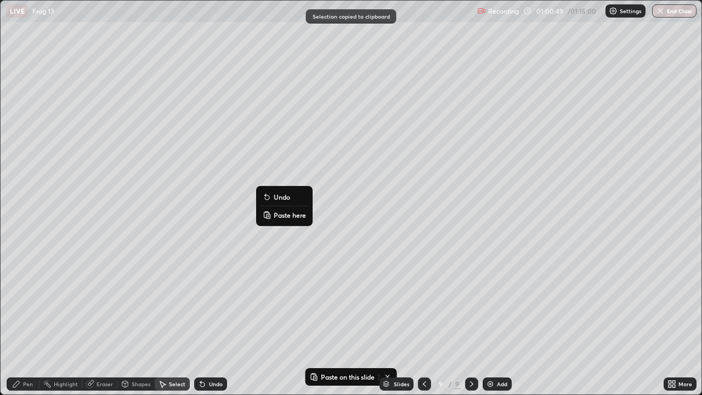
click at [284, 214] on p "Paste here" at bounding box center [290, 215] width 32 height 9
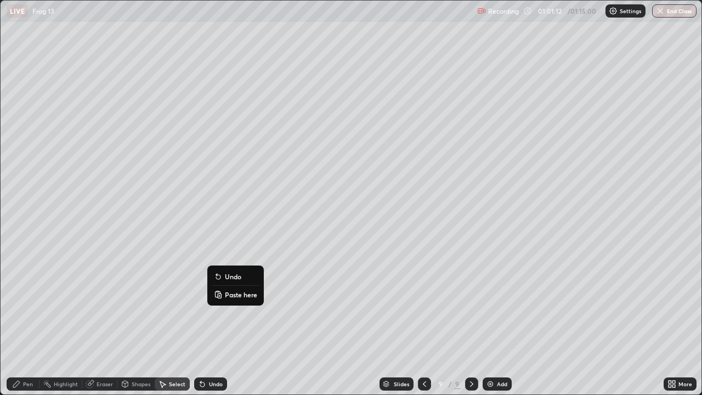
click at [213, 320] on div "Undo" at bounding box center [216, 383] width 14 height 5
click at [214, 320] on div "Undo" at bounding box center [216, 383] width 14 height 5
click at [214, 320] on div "Undo" at bounding box center [210, 383] width 33 height 13
click at [212, 320] on div "Undo" at bounding box center [216, 383] width 14 height 5
click at [213, 275] on div "0 ° Undo Copy Paste here Duplicate Duplicate to new slide Delete" at bounding box center [351, 198] width 701 height 394
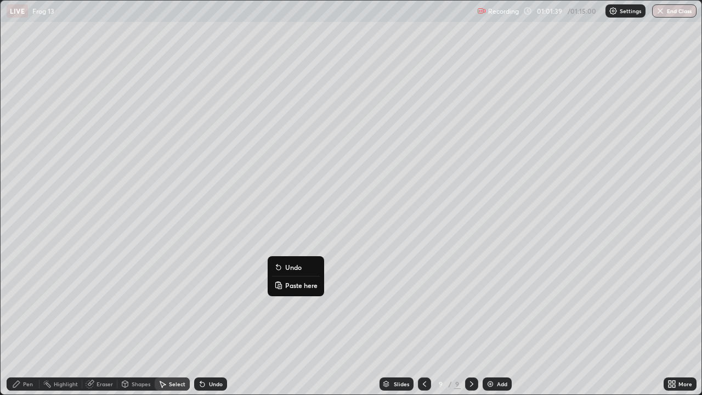
click at [298, 285] on p "Paste here" at bounding box center [301, 285] width 32 height 9
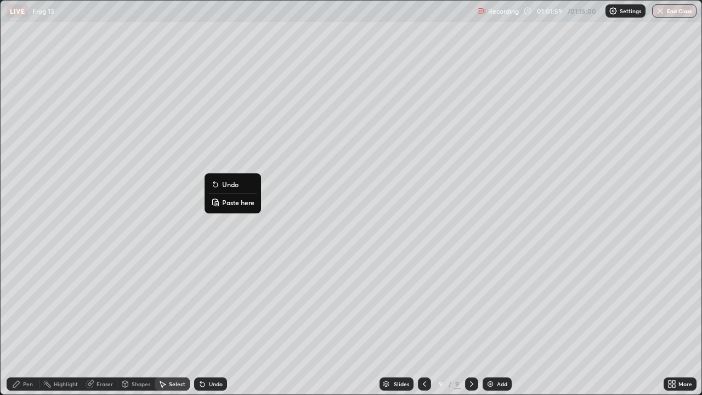
click at [230, 272] on div "0 ° Undo Copy Paste here Duplicate Duplicate to new slide Delete" at bounding box center [351, 198] width 701 height 394
click at [101, 320] on div "Eraser" at bounding box center [105, 383] width 16 height 5
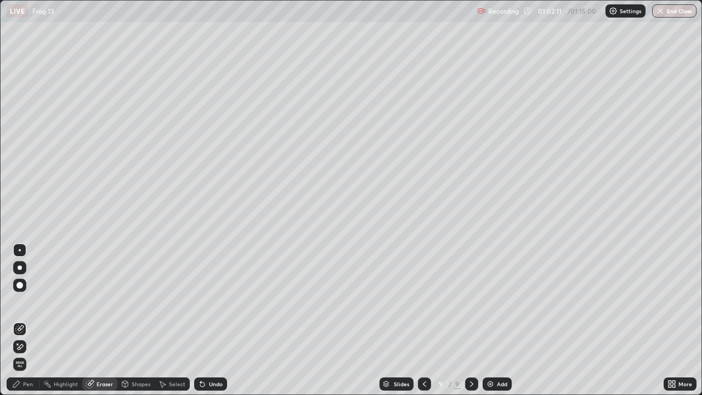
click at [28, 320] on div "Pen" at bounding box center [28, 383] width 10 height 5
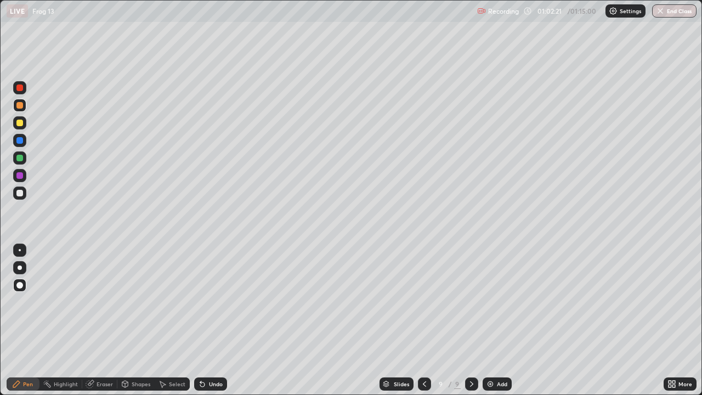
click at [21, 157] on div at bounding box center [19, 158] width 7 height 7
click at [18, 245] on div at bounding box center [19, 249] width 13 height 13
click at [212, 320] on div "Undo" at bounding box center [210, 383] width 33 height 13
click at [19, 124] on div at bounding box center [19, 123] width 7 height 7
click at [209, 320] on div "Undo" at bounding box center [216, 383] width 14 height 5
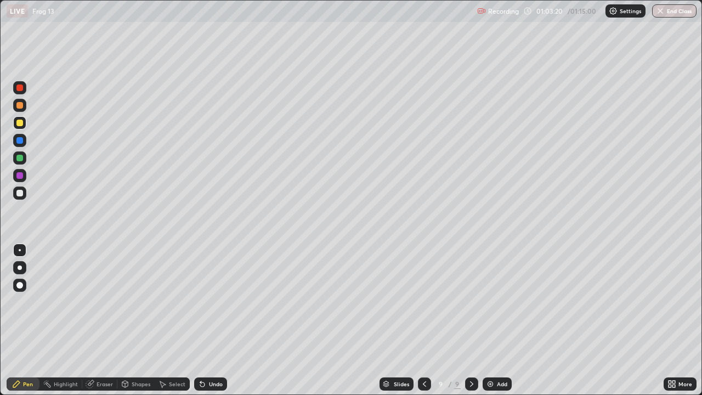
click at [209, 320] on div "Undo" at bounding box center [216, 383] width 14 height 5
click at [423, 320] on icon at bounding box center [424, 383] width 9 height 9
click at [18, 105] on div at bounding box center [19, 105] width 7 height 7
click at [470, 320] on icon at bounding box center [471, 383] width 9 height 9
click at [21, 175] on div at bounding box center [19, 175] width 7 height 7
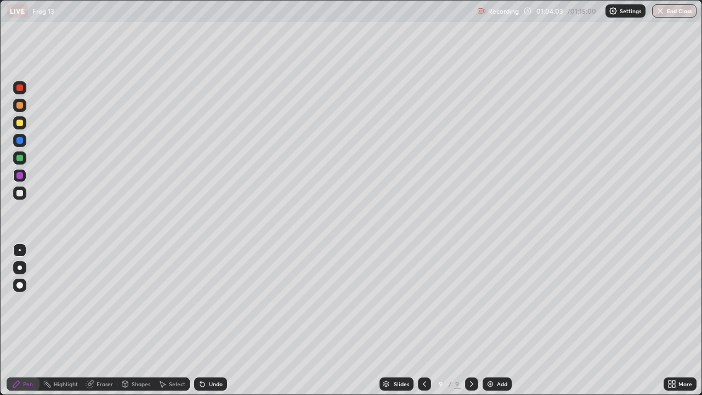
click at [20, 286] on div at bounding box center [19, 285] width 7 height 7
click at [497, 320] on div "Add" at bounding box center [502, 383] width 10 height 5
click at [20, 158] on div at bounding box center [19, 158] width 7 height 7
click at [22, 284] on div at bounding box center [19, 285] width 7 height 7
click at [21, 123] on div at bounding box center [19, 123] width 7 height 7
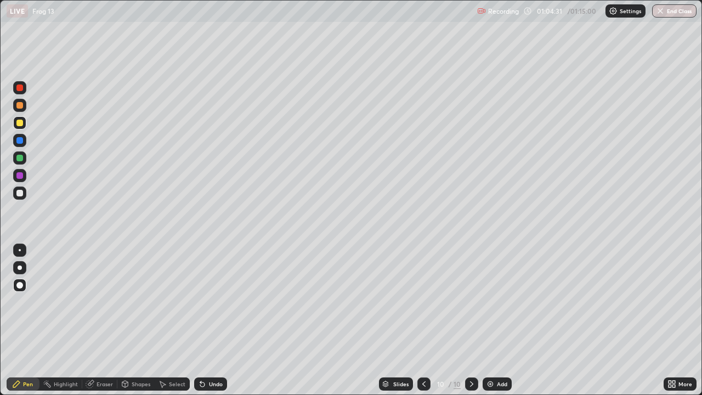
click at [20, 250] on div at bounding box center [20, 250] width 2 height 2
click at [499, 320] on div "Add" at bounding box center [502, 383] width 10 height 5
click at [423, 320] on icon at bounding box center [424, 383] width 9 height 9
click at [175, 320] on div "Select" at bounding box center [172, 383] width 35 height 13
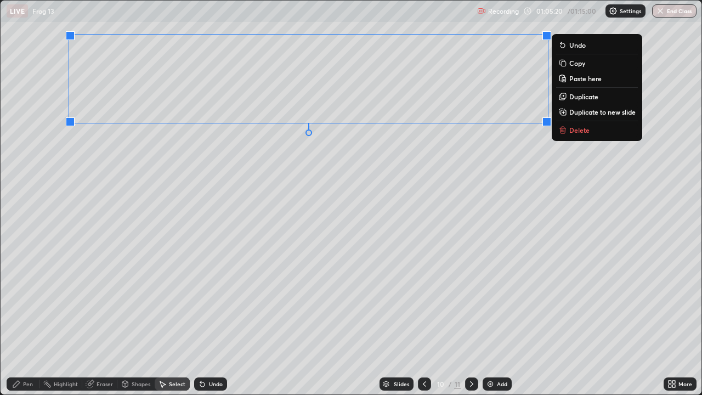
click at [422, 173] on div "0 ° Undo Copy Paste here Duplicate Duplicate to new slide Delete" at bounding box center [351, 198] width 701 height 394
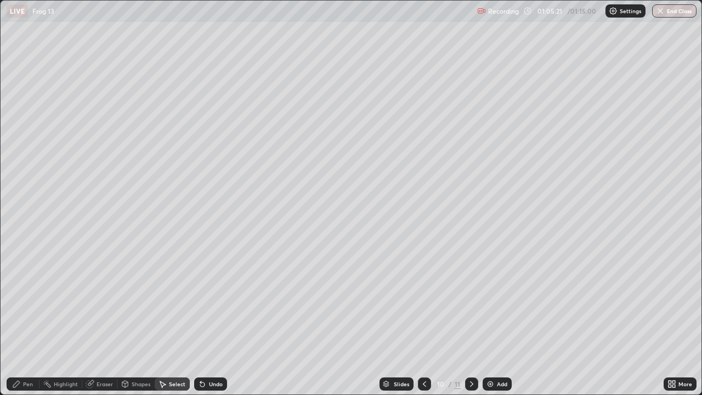
click at [30, 320] on div "Pen" at bounding box center [28, 383] width 10 height 5
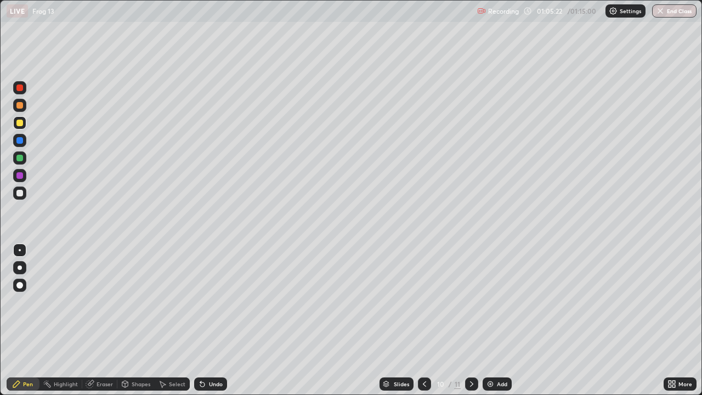
click at [21, 175] on div at bounding box center [19, 175] width 7 height 7
click at [20, 284] on div at bounding box center [19, 285] width 7 height 7
click at [212, 320] on div "Undo" at bounding box center [216, 383] width 14 height 5
click at [20, 155] on div at bounding box center [19, 158] width 7 height 7
click at [20, 250] on div at bounding box center [20, 250] width 2 height 2
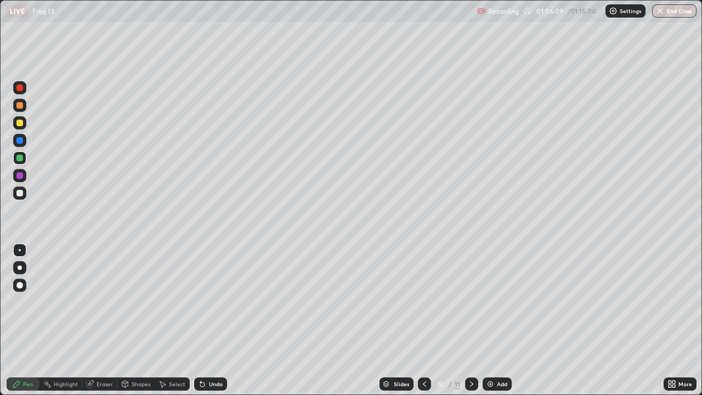
click at [19, 192] on div at bounding box center [19, 193] width 7 height 7
click at [100, 320] on div "Eraser" at bounding box center [105, 383] width 16 height 5
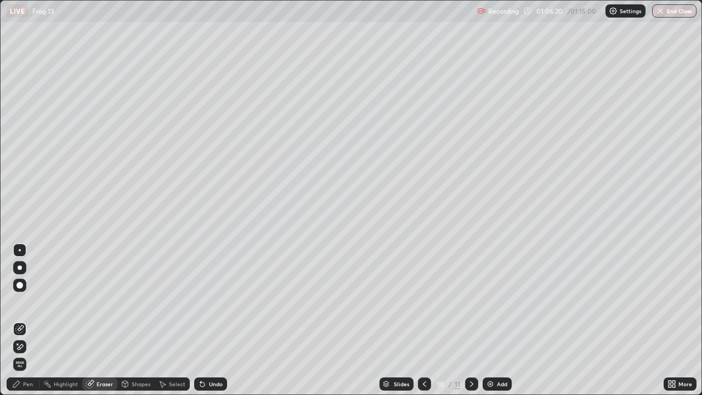
click at [22, 320] on div "Pen" at bounding box center [23, 383] width 33 height 13
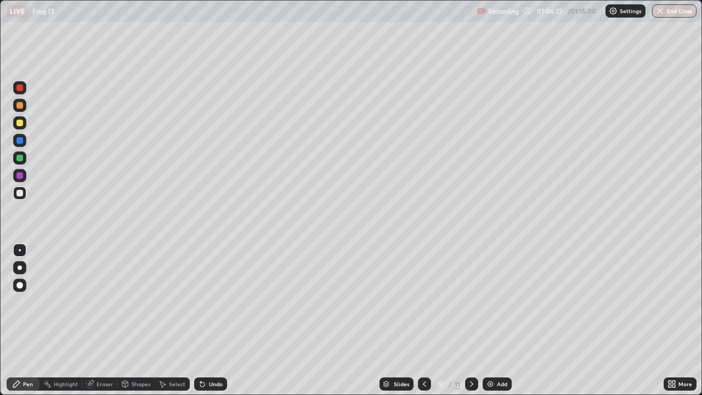
click at [20, 123] on div at bounding box center [19, 123] width 7 height 7
click at [20, 191] on div at bounding box center [19, 193] width 7 height 7
click at [20, 175] on div at bounding box center [19, 175] width 7 height 7
click at [19, 281] on div at bounding box center [19, 285] width 13 height 13
click at [178, 320] on div "Select" at bounding box center [177, 383] width 16 height 5
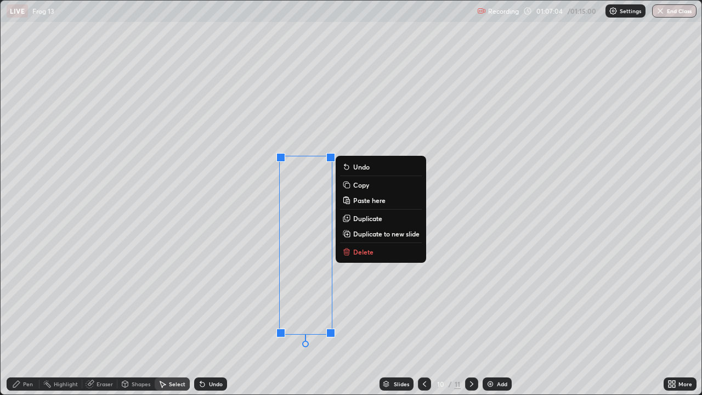
click at [365, 184] on p "Copy" at bounding box center [361, 184] width 16 height 9
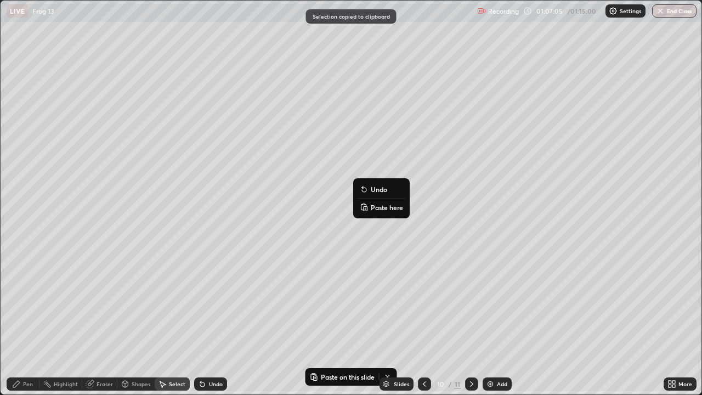
click at [378, 208] on p "Paste here" at bounding box center [387, 207] width 32 height 9
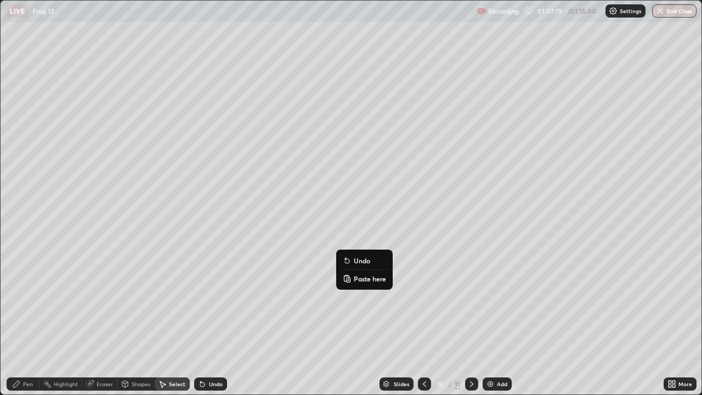
click at [262, 273] on div "0 ° Undo Copy Paste here Duplicate Duplicate to new slide Delete" at bounding box center [351, 198] width 701 height 394
click at [27, 320] on div "Pen" at bounding box center [23, 383] width 33 height 13
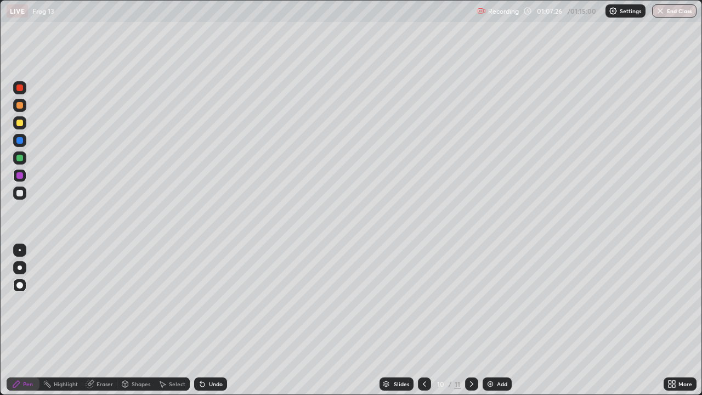
click at [18, 190] on div at bounding box center [19, 193] width 7 height 7
click at [20, 250] on div at bounding box center [20, 250] width 2 height 2
click at [20, 105] on div at bounding box center [19, 105] width 7 height 7
click at [22, 280] on div at bounding box center [19, 285] width 13 height 13
click at [423, 320] on icon at bounding box center [424, 383] width 9 height 9
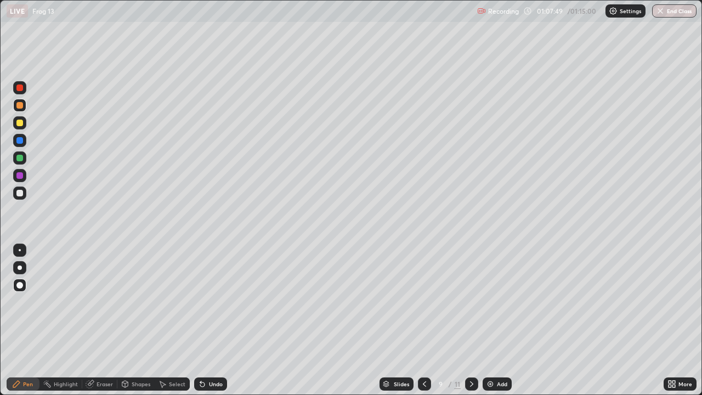
click at [422, 320] on icon at bounding box center [424, 383] width 9 height 9
click at [418, 320] on div at bounding box center [424, 383] width 13 height 13
click at [471, 320] on icon at bounding box center [471, 383] width 9 height 9
click at [423, 320] on icon at bounding box center [424, 383] width 9 height 9
click at [471, 320] on icon at bounding box center [471, 383] width 9 height 9
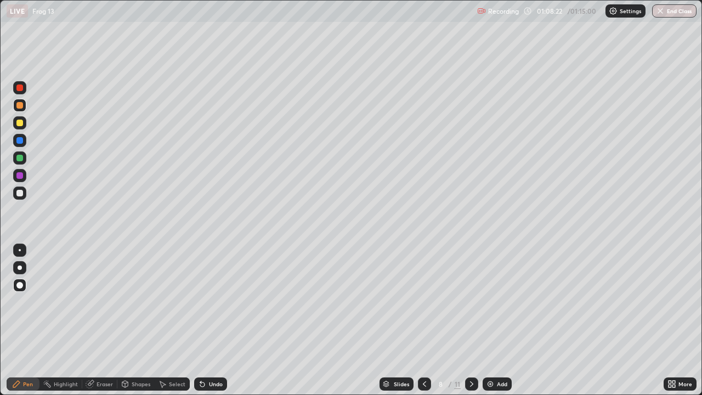
click at [472, 320] on icon at bounding box center [471, 383] width 9 height 9
click at [424, 320] on icon at bounding box center [424, 383] width 3 height 5
click at [471, 320] on icon at bounding box center [471, 383] width 9 height 9
click at [469, 320] on icon at bounding box center [471, 383] width 9 height 9
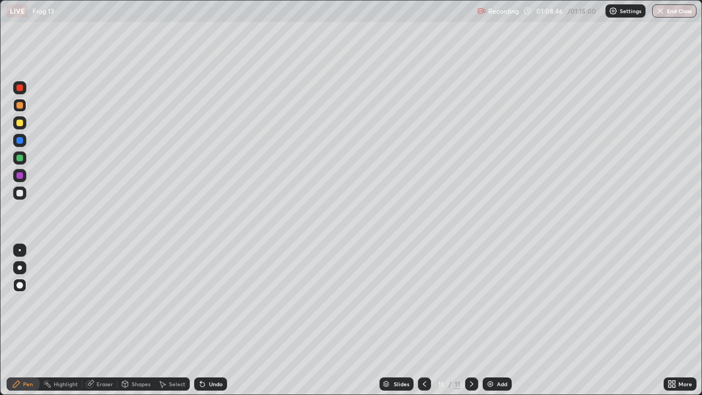
click at [426, 320] on icon at bounding box center [424, 383] width 9 height 9
click at [423, 320] on icon at bounding box center [424, 383] width 9 height 9
click at [424, 320] on icon at bounding box center [424, 383] width 9 height 9
click at [423, 320] on icon at bounding box center [424, 383] width 9 height 9
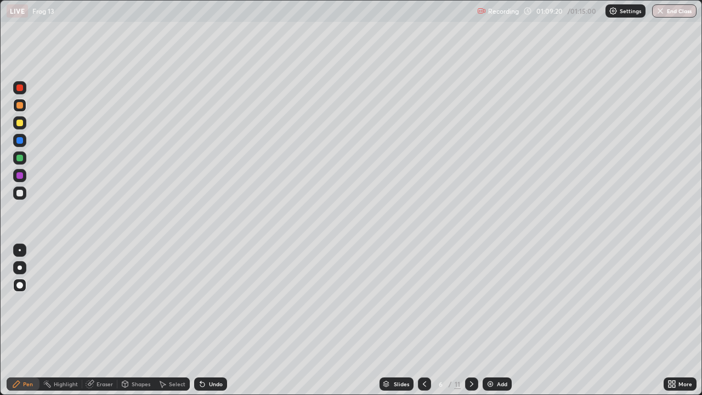
click at [471, 320] on icon at bounding box center [471, 383] width 9 height 9
click at [488, 320] on img at bounding box center [490, 383] width 9 height 9
click at [471, 320] on icon at bounding box center [471, 383] width 9 height 9
click at [423, 320] on icon at bounding box center [424, 383] width 9 height 9
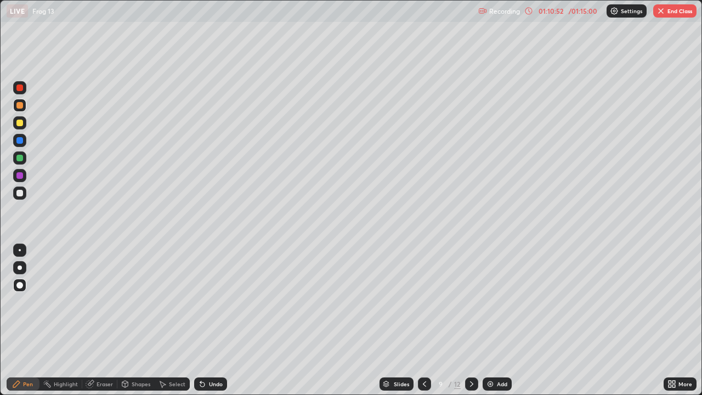
click at [423, 320] on icon at bounding box center [424, 383] width 9 height 9
click at [425, 320] on icon at bounding box center [424, 383] width 9 height 9
click at [469, 320] on icon at bounding box center [471, 383] width 9 height 9
click at [471, 320] on icon at bounding box center [471, 383] width 3 height 5
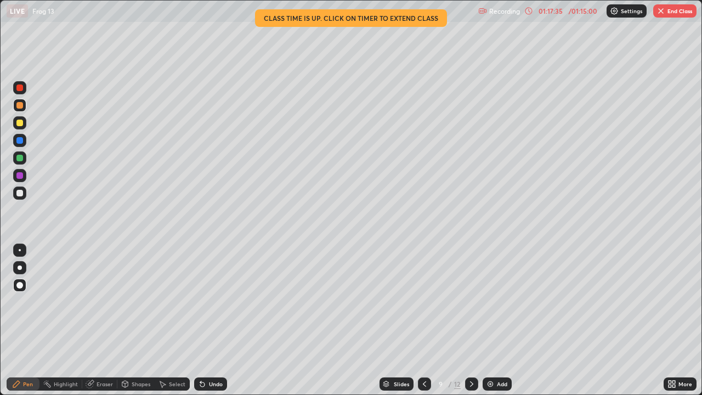
click at [466, 320] on div at bounding box center [471, 383] width 13 height 13
click at [423, 320] on icon at bounding box center [424, 383] width 9 height 9
click at [428, 320] on div at bounding box center [424, 383] width 13 height 13
click at [469, 320] on icon at bounding box center [471, 383] width 9 height 9
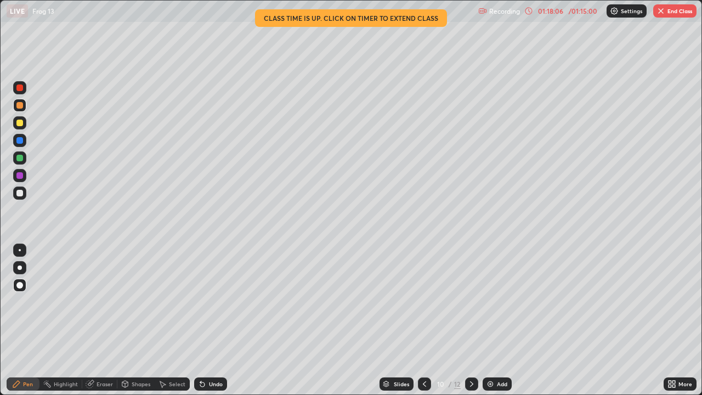
click at [471, 320] on icon at bounding box center [471, 383] width 9 height 9
click at [424, 320] on icon at bounding box center [424, 383] width 3 height 5
click at [421, 320] on icon at bounding box center [424, 383] width 9 height 9
click at [425, 320] on icon at bounding box center [424, 383] width 9 height 9
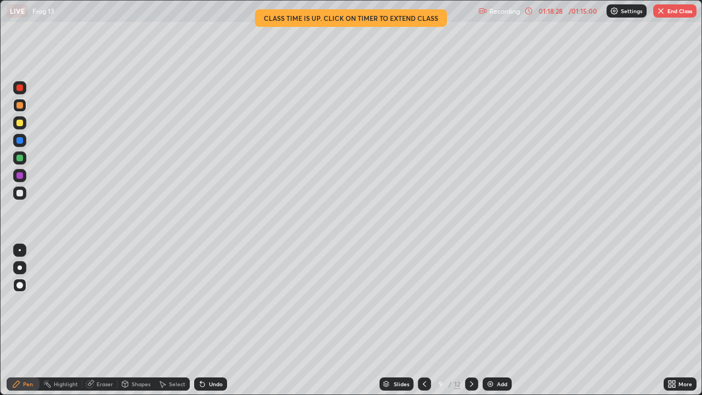
click at [422, 320] on icon at bounding box center [424, 383] width 9 height 9
click at [471, 320] on icon at bounding box center [471, 383] width 9 height 9
click at [424, 320] on icon at bounding box center [424, 383] width 9 height 9
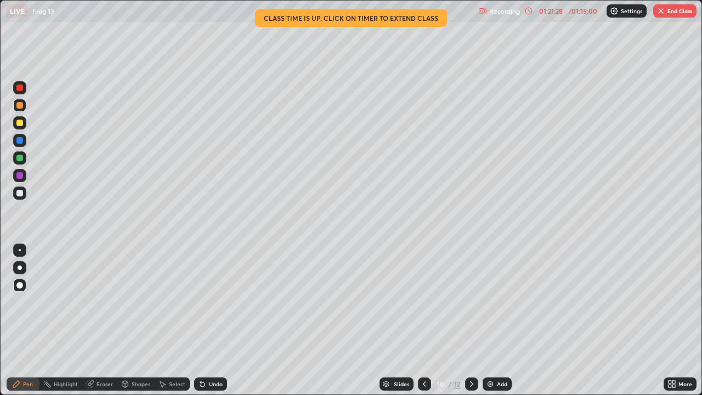
click at [470, 320] on icon at bounding box center [471, 383] width 3 height 5
click at [471, 320] on icon at bounding box center [471, 383] width 9 height 9
click at [423, 320] on icon at bounding box center [424, 383] width 3 height 5
click at [423, 320] on icon at bounding box center [424, 383] width 9 height 9
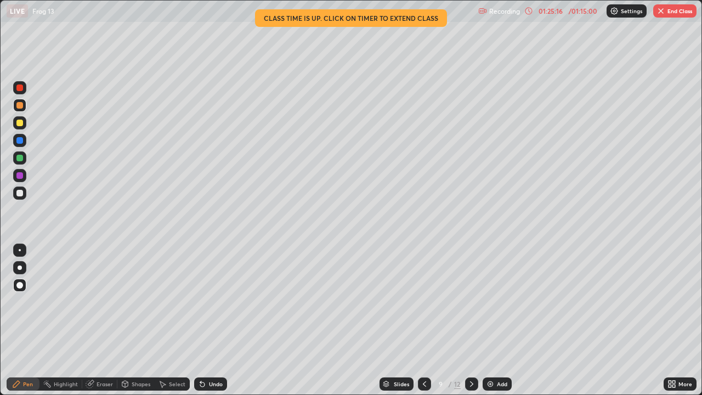
click at [471, 320] on icon at bounding box center [471, 383] width 3 height 5
click at [436, 320] on div "10" at bounding box center [440, 384] width 11 height 7
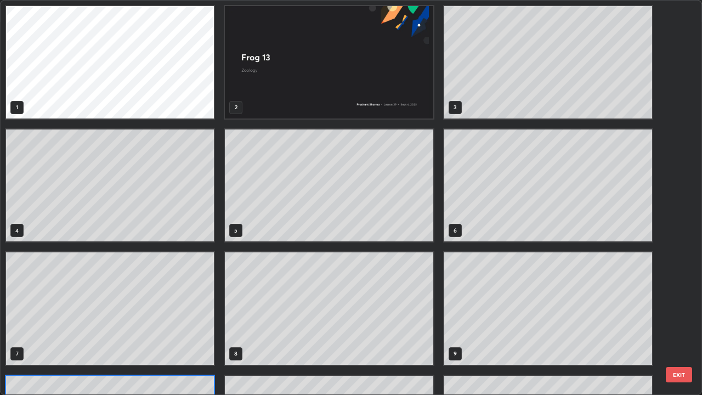
scroll to position [390, 695]
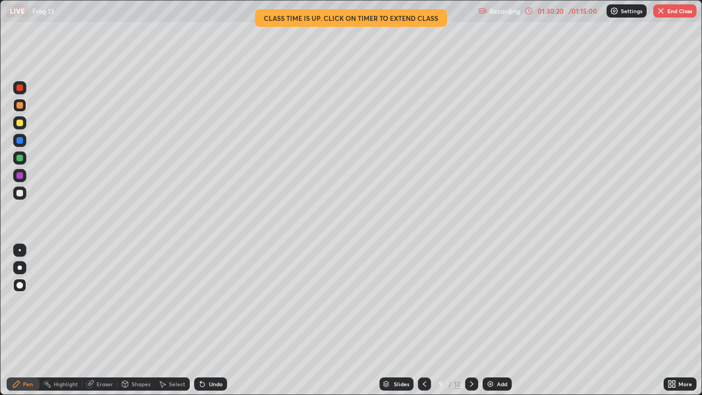
click at [424, 320] on icon at bounding box center [424, 383] width 9 height 9
click at [424, 320] on icon at bounding box center [424, 383] width 3 height 5
click at [471, 320] on icon at bounding box center [471, 383] width 9 height 9
click at [423, 320] on icon at bounding box center [424, 383] width 9 height 9
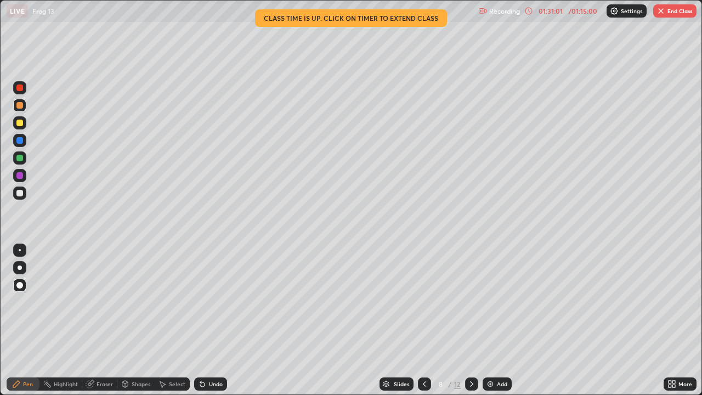
click at [423, 320] on icon at bounding box center [424, 383] width 9 height 9
click at [470, 320] on icon at bounding box center [471, 383] width 3 height 5
click at [471, 320] on icon at bounding box center [471, 383] width 9 height 9
click at [472, 320] on icon at bounding box center [471, 383] width 9 height 9
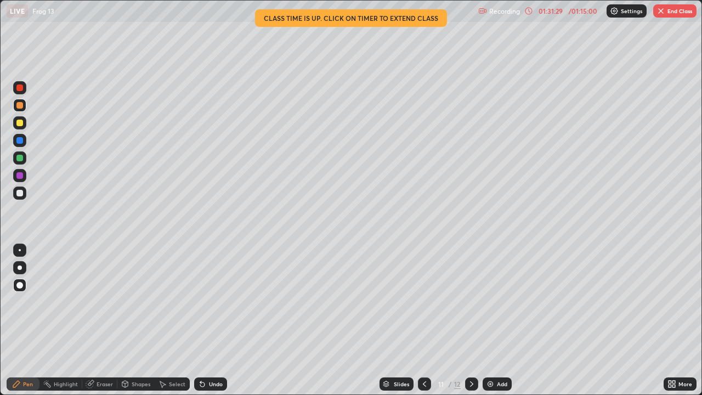
click at [471, 320] on icon at bounding box center [471, 383] width 9 height 9
click at [679, 9] on button "End Class" at bounding box center [674, 10] width 43 height 13
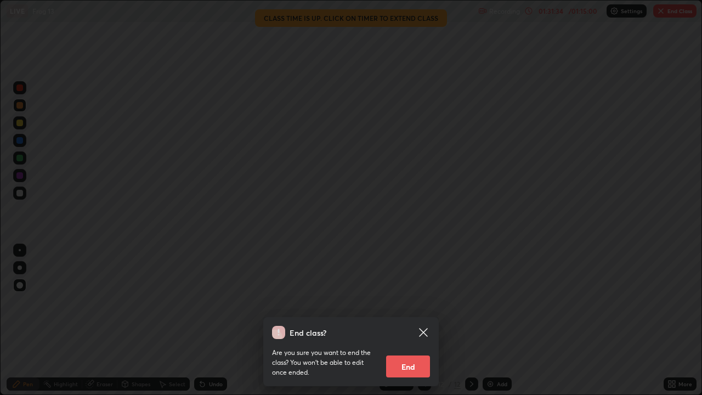
click at [416, 320] on button "End" at bounding box center [408, 366] width 44 height 22
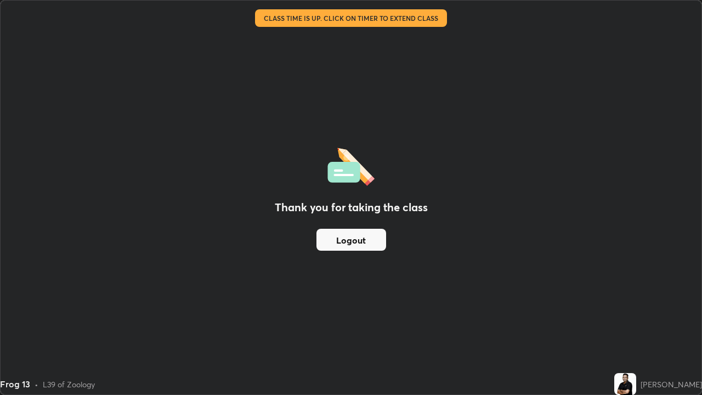
click at [372, 242] on button "Logout" at bounding box center [351, 240] width 70 height 22
